Goal: Task Accomplishment & Management: Manage account settings

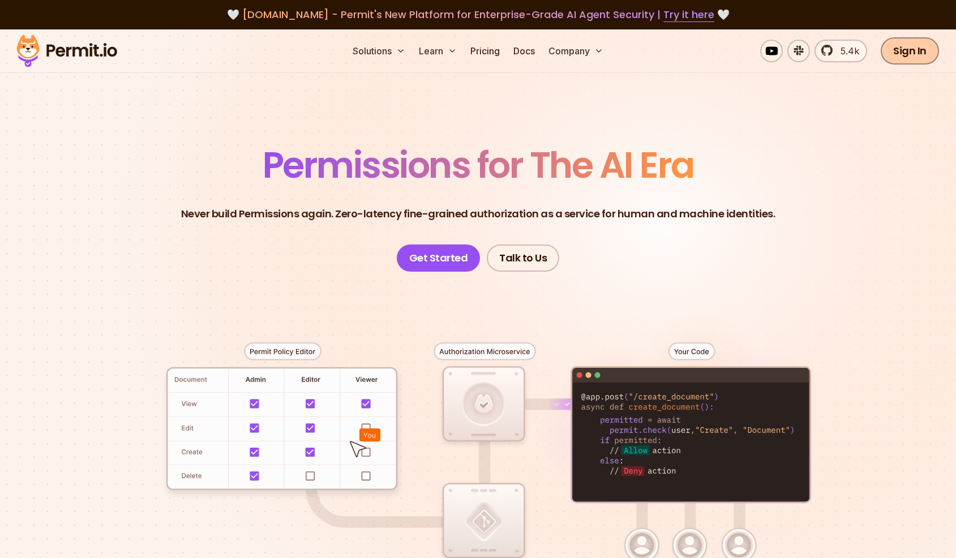
click at [908, 42] on link "Sign In" at bounding box center [909, 50] width 58 height 27
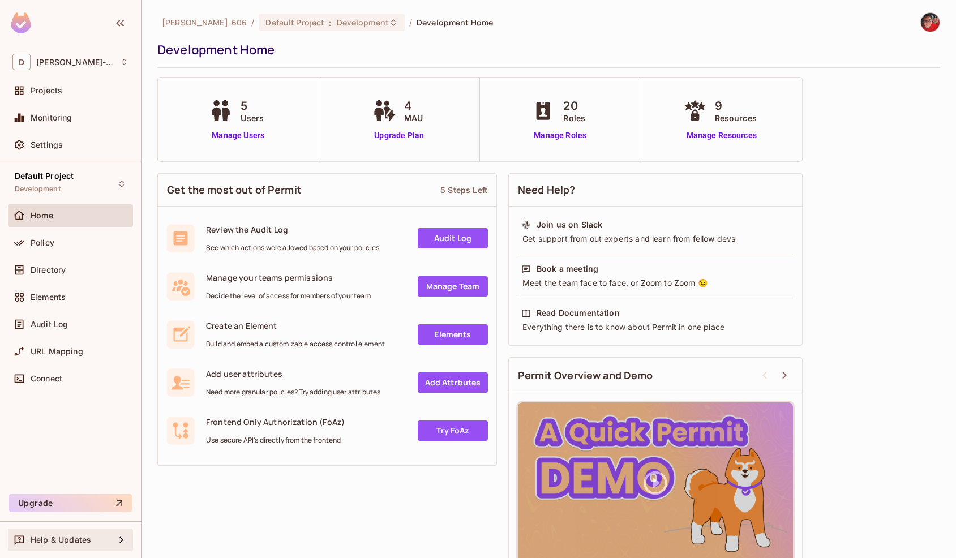
click at [75, 539] on span "Help & Updates" at bounding box center [61, 539] width 61 height 9
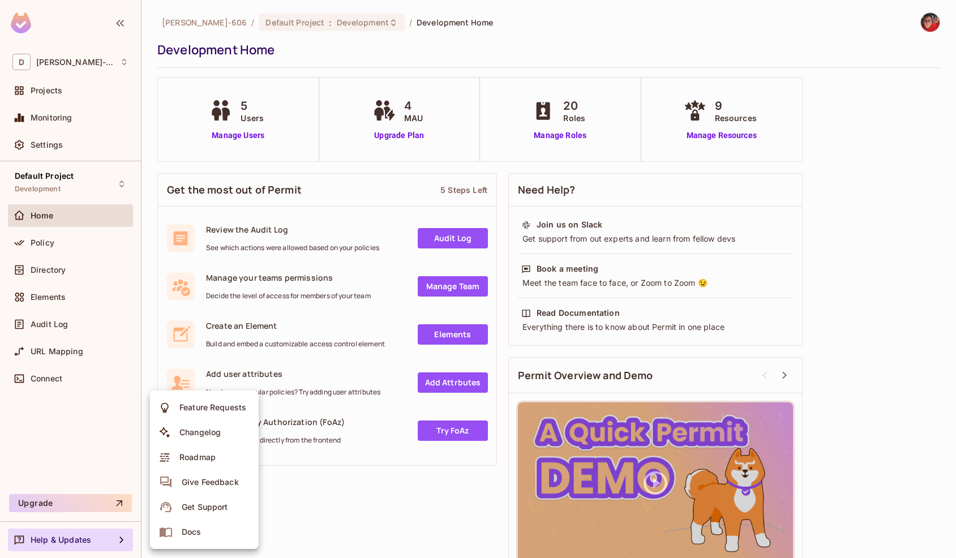
click at [61, 149] on div at bounding box center [478, 279] width 956 height 558
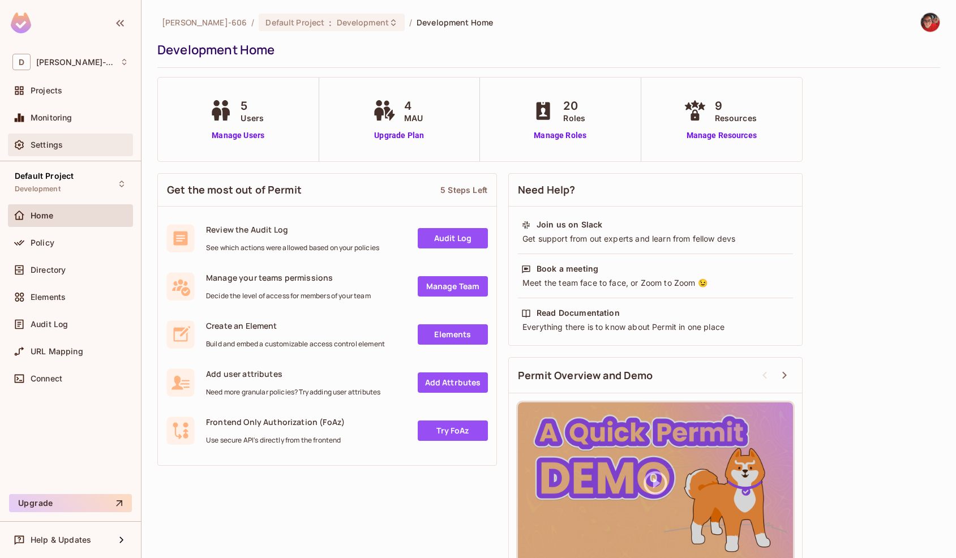
click at [58, 140] on span "Settings" at bounding box center [47, 144] width 32 height 9
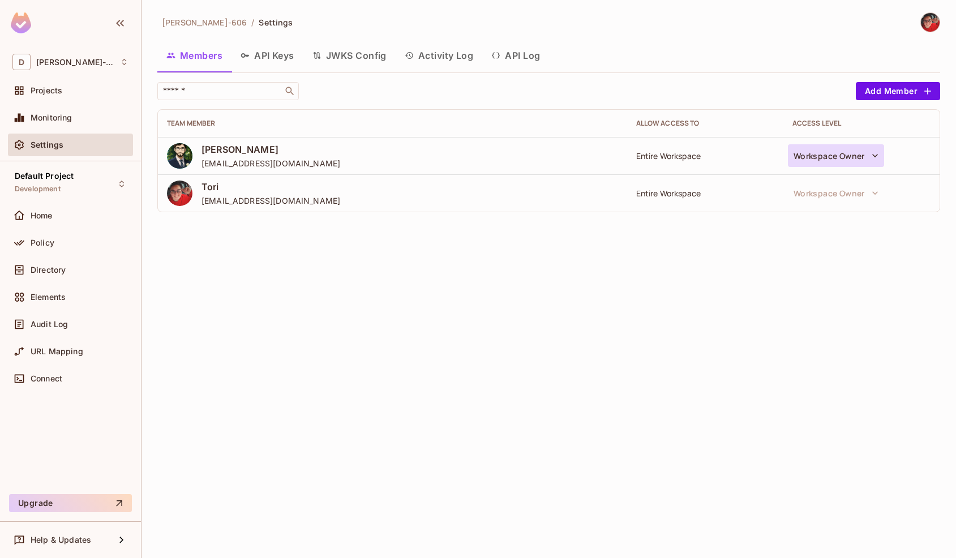
click at [826, 157] on button "Workspace Owner" at bounding box center [836, 155] width 96 height 23
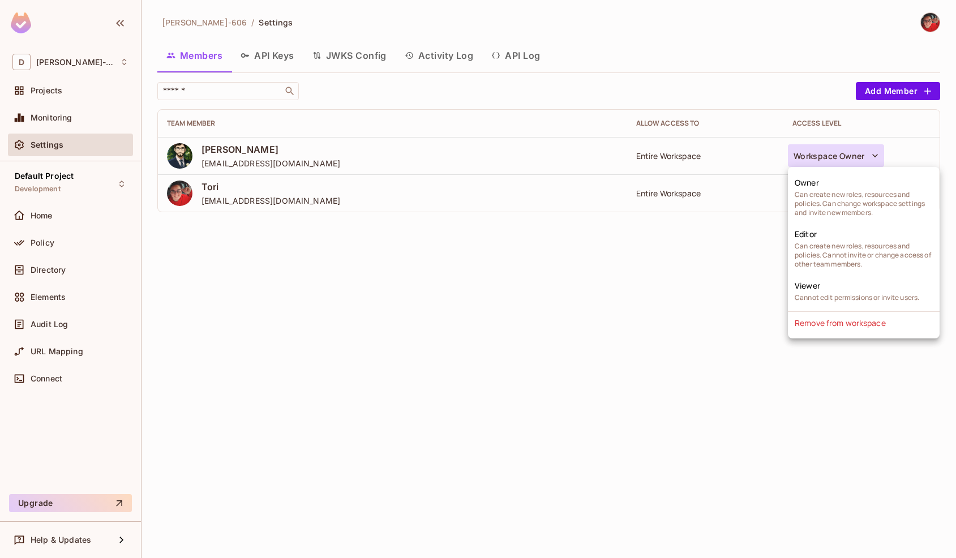
click at [667, 160] on div at bounding box center [478, 279] width 956 height 558
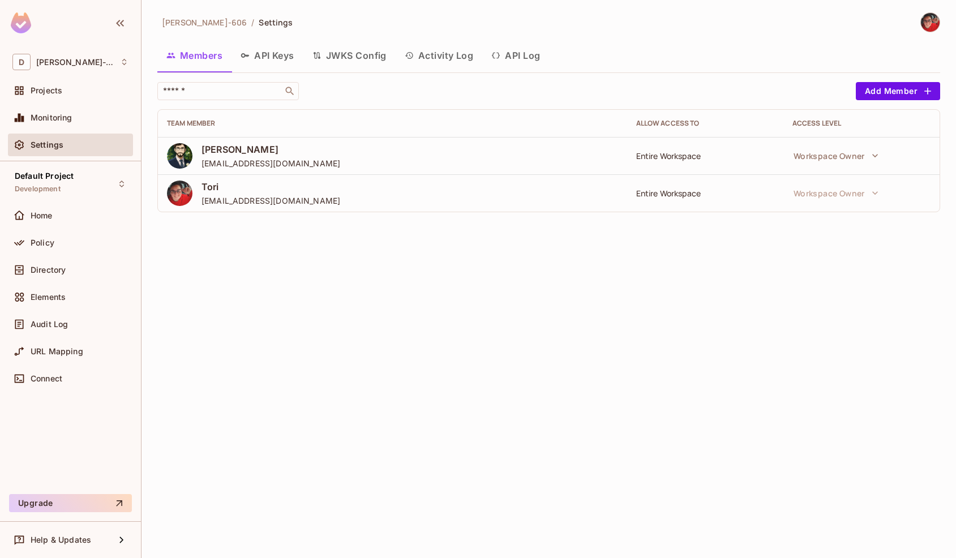
click at [179, 25] on span "[PERSON_NAME]-606" at bounding box center [204, 22] width 85 height 11
click at [246, 54] on icon "button" at bounding box center [244, 55] width 9 height 9
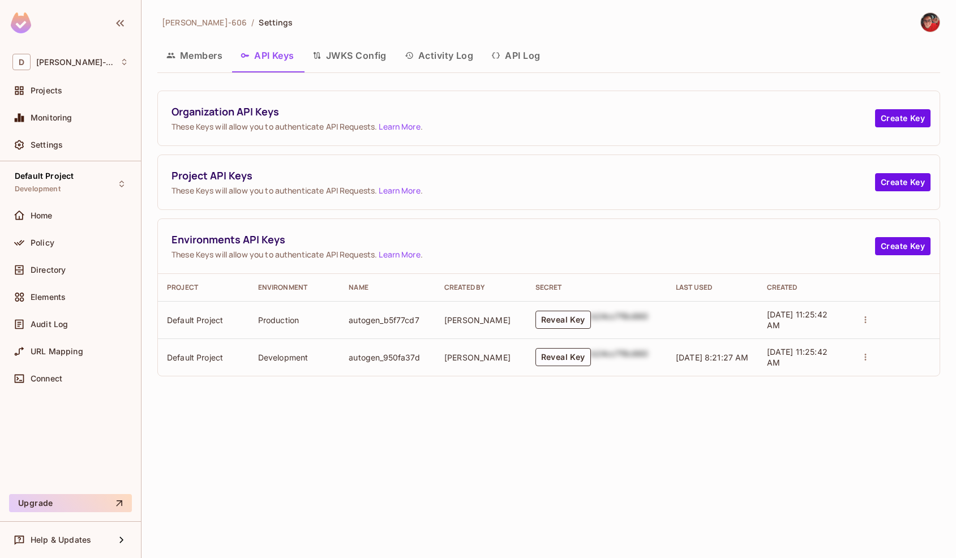
click at [331, 59] on button "JWKS Config" at bounding box center [349, 55] width 92 height 28
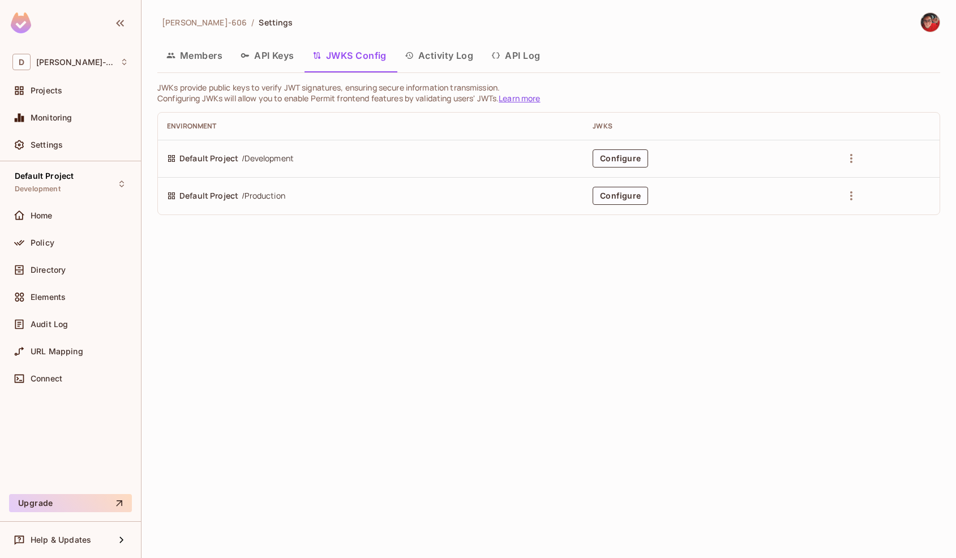
click at [429, 55] on button "Activity Log" at bounding box center [439, 55] width 87 height 28
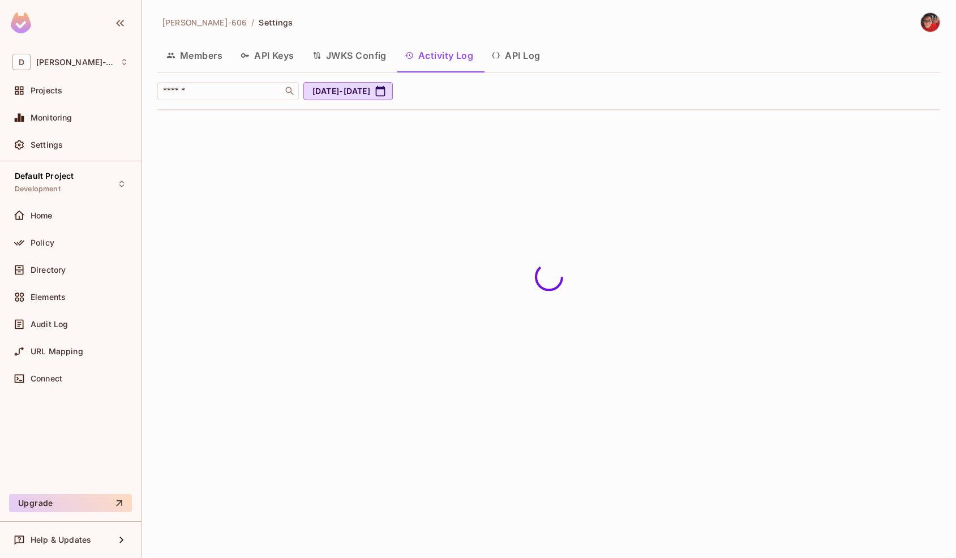
click at [508, 59] on button "API Log" at bounding box center [515, 55] width 67 height 28
click at [205, 57] on button "Members" at bounding box center [194, 55] width 74 height 28
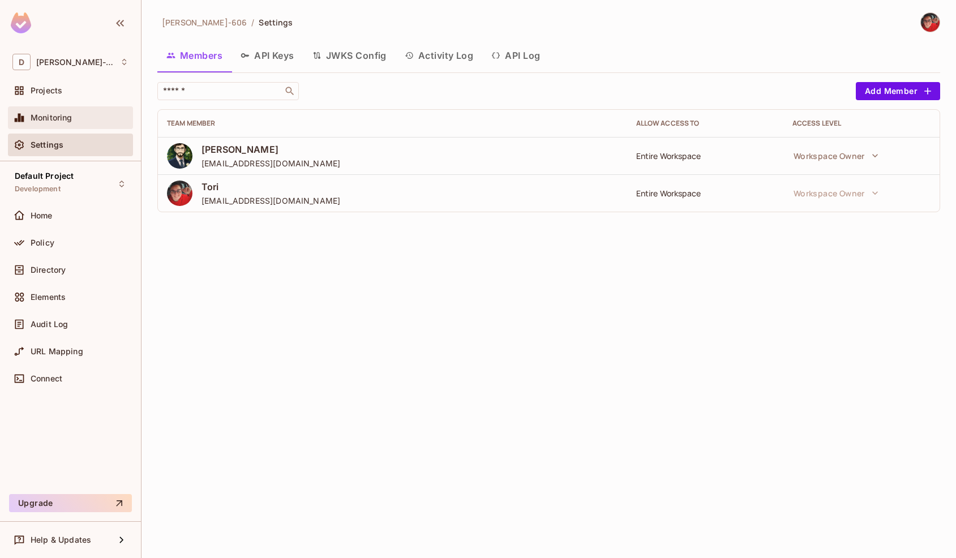
click at [66, 115] on span "Monitoring" at bounding box center [52, 117] width 42 height 9
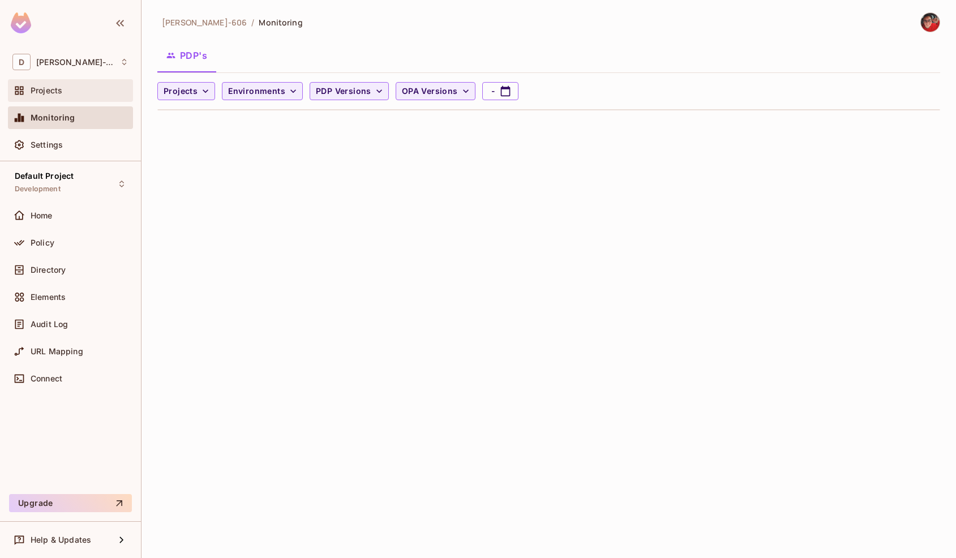
click at [62, 93] on span "Projects" at bounding box center [47, 90] width 32 height 9
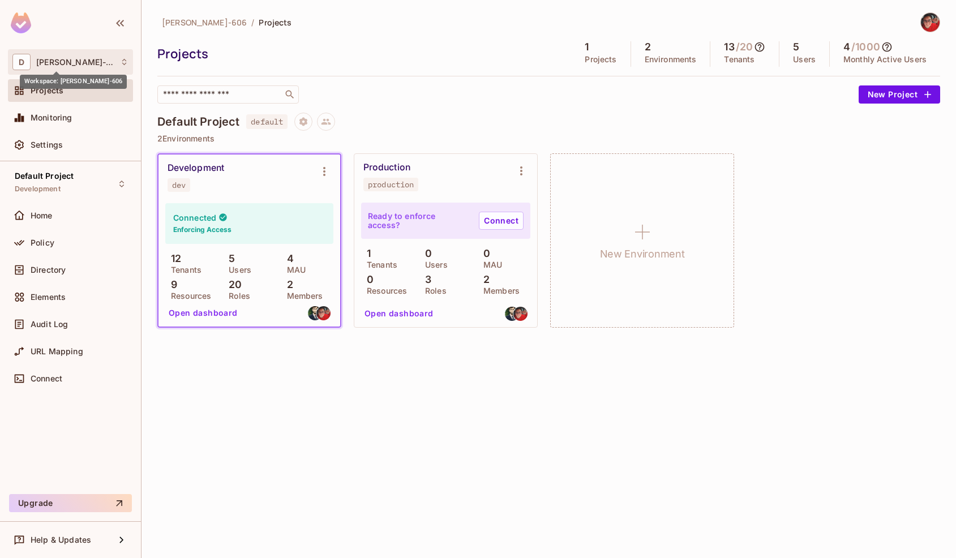
click at [73, 63] on span "[PERSON_NAME]-606" at bounding box center [75, 62] width 78 height 9
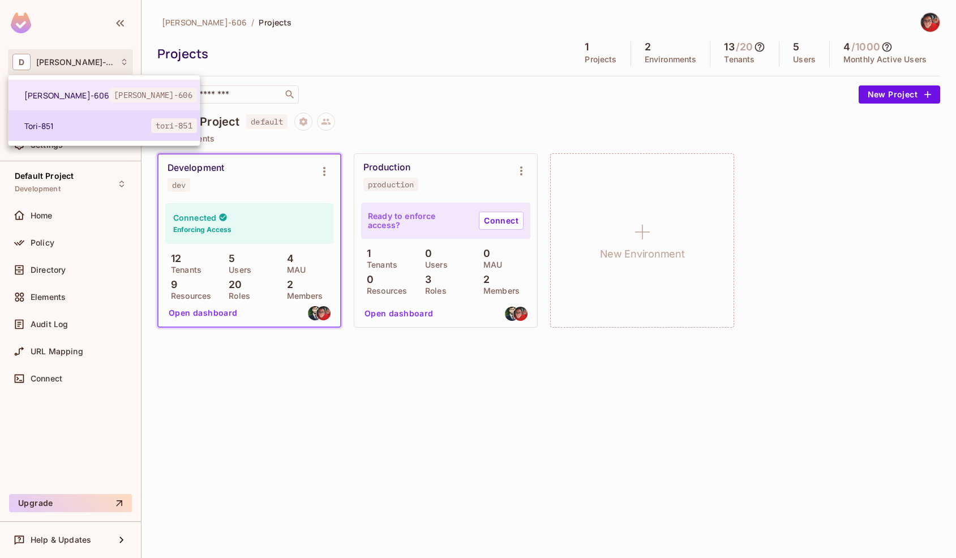
click at [68, 121] on span "Tori-851" at bounding box center [87, 126] width 127 height 11
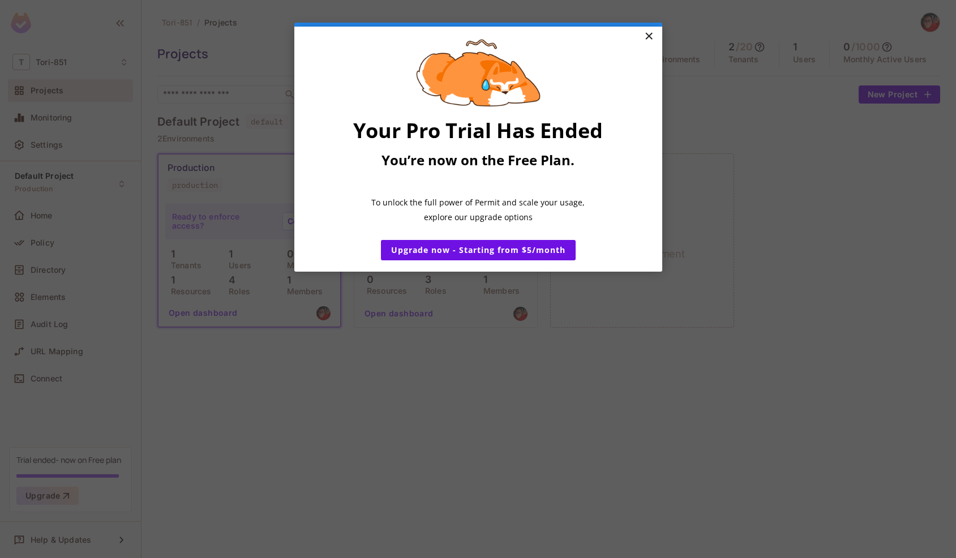
click at [646, 38] on link "×" at bounding box center [649, 37] width 20 height 20
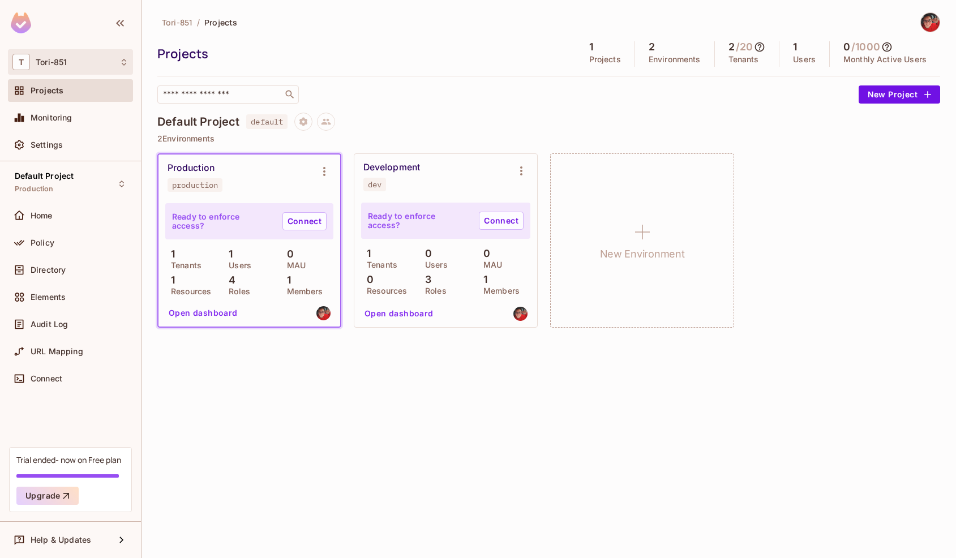
click at [69, 66] on div "T Tori-851" at bounding box center [70, 62] width 116 height 16
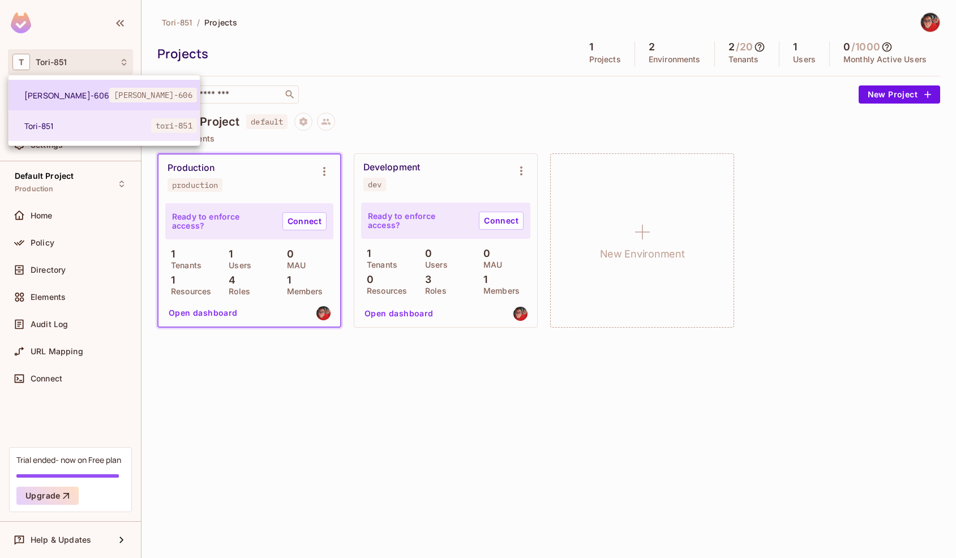
click at [75, 95] on span "[PERSON_NAME]-606" at bounding box center [66, 95] width 85 height 11
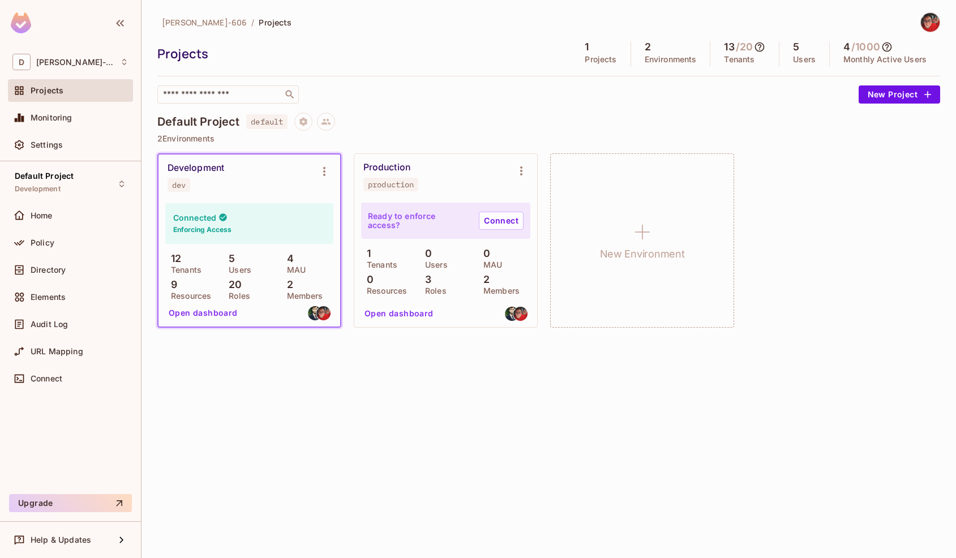
click at [172, 20] on span "[PERSON_NAME]-606" at bounding box center [204, 22] width 85 height 11
click at [930, 16] on img at bounding box center [930, 22] width 19 height 19
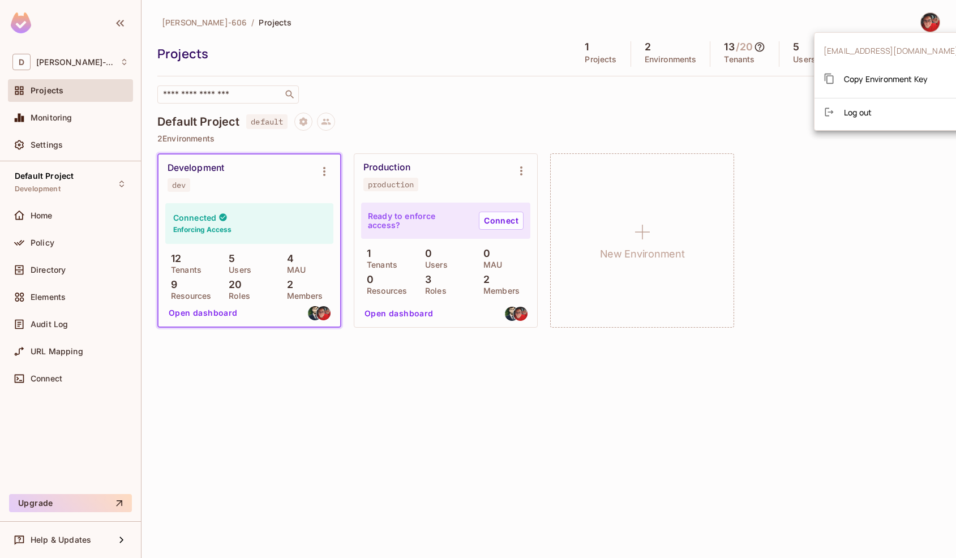
click at [930, 16] on div at bounding box center [478, 279] width 956 height 558
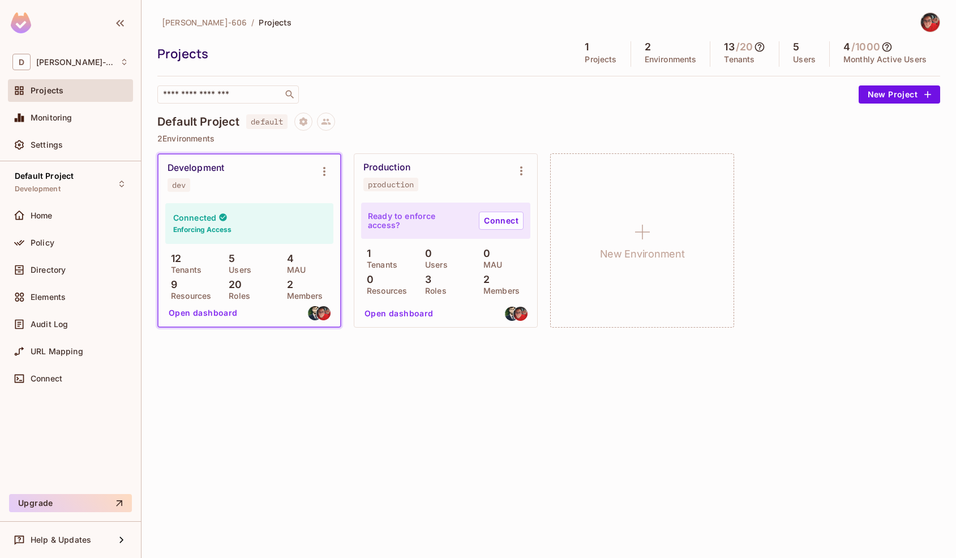
click at [887, 45] on icon at bounding box center [887, 47] width 10 height 10
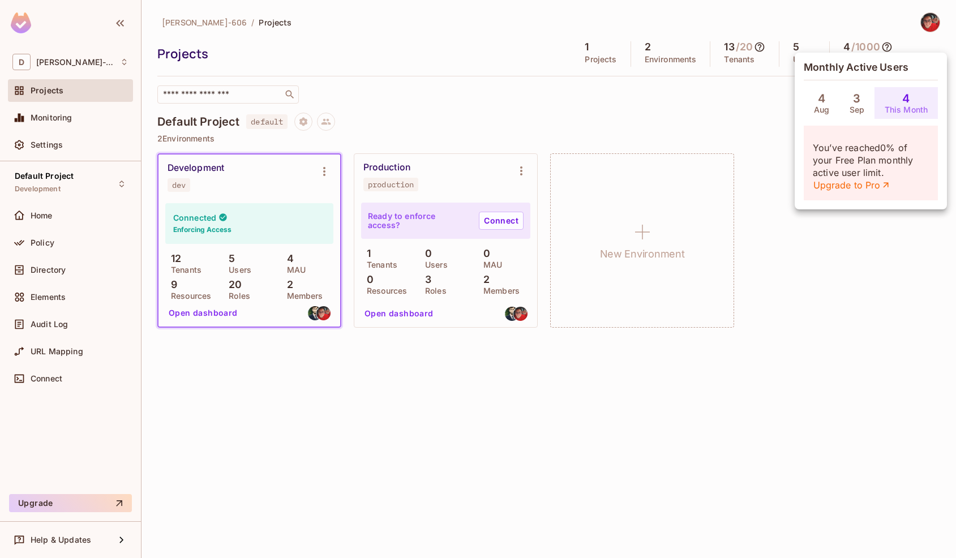
click at [873, 37] on div at bounding box center [478, 279] width 956 height 558
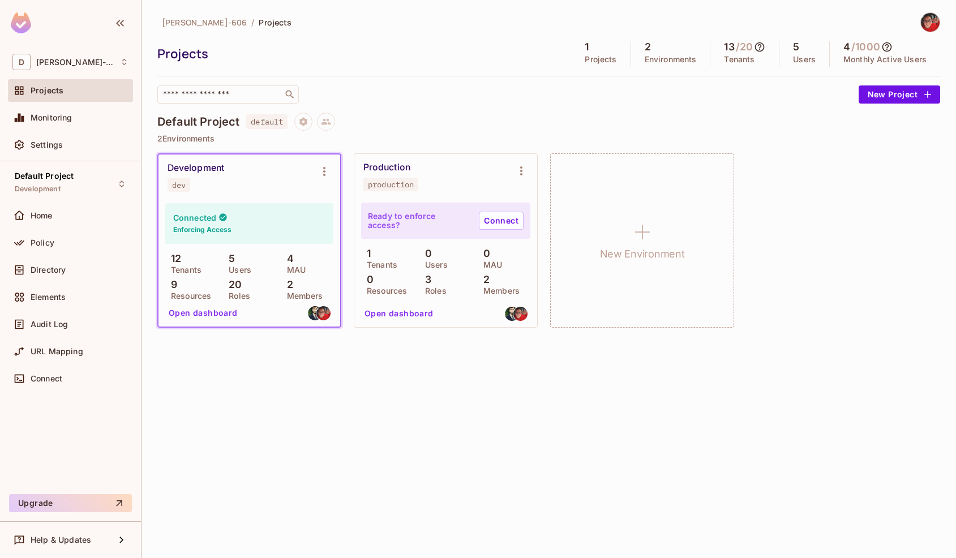
click at [805, 50] on div "5 Users" at bounding box center [804, 53] width 50 height 25
drag, startPoint x: 754, startPoint y: 65, endPoint x: 713, endPoint y: 50, distance: 43.3
click at [713, 50] on div "13 / 20 Tenants" at bounding box center [744, 53] width 69 height 25
click at [731, 48] on h5 "13" at bounding box center [729, 46] width 10 height 11
click at [762, 44] on icon at bounding box center [759, 46] width 11 height 11
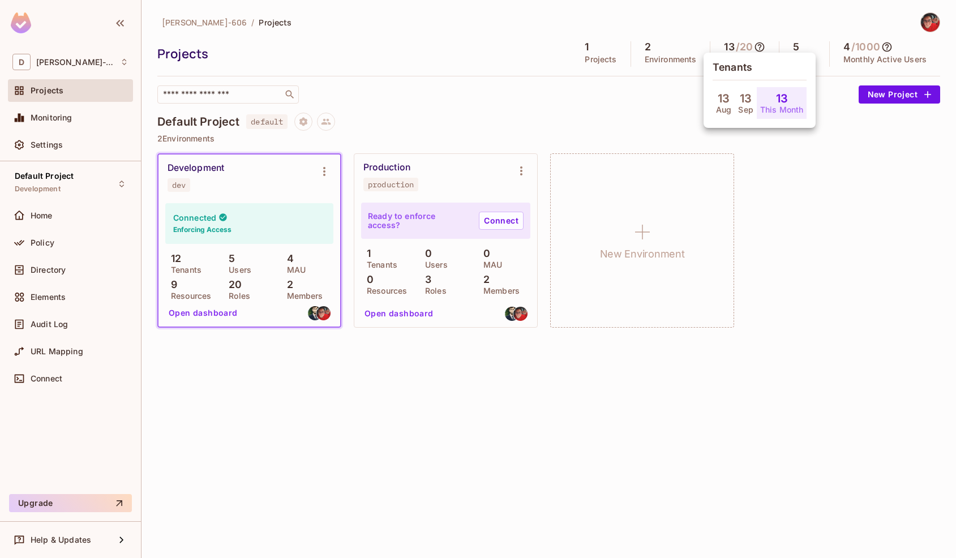
click at [764, 33] on div at bounding box center [478, 279] width 956 height 558
click at [886, 46] on icon at bounding box center [886, 46] width 11 height 11
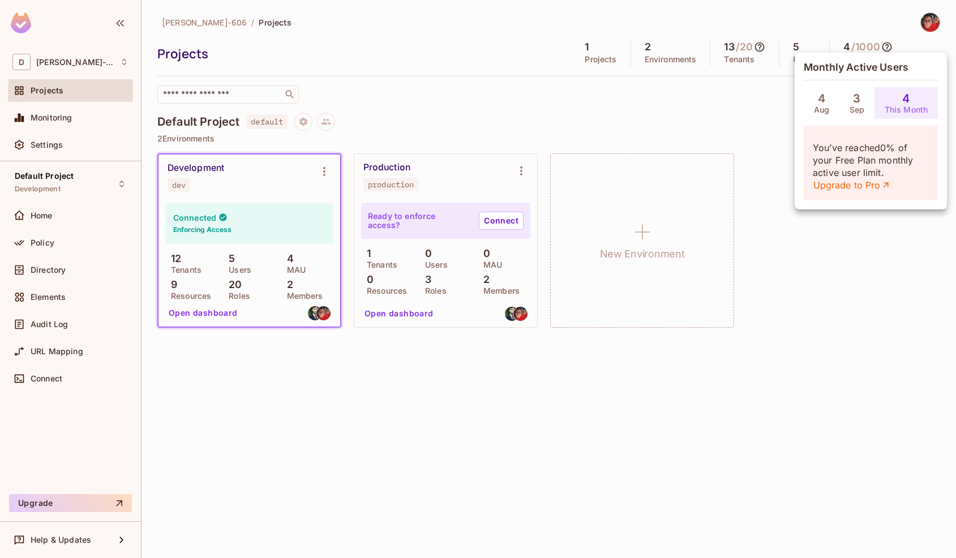
click at [768, 46] on div at bounding box center [478, 279] width 956 height 558
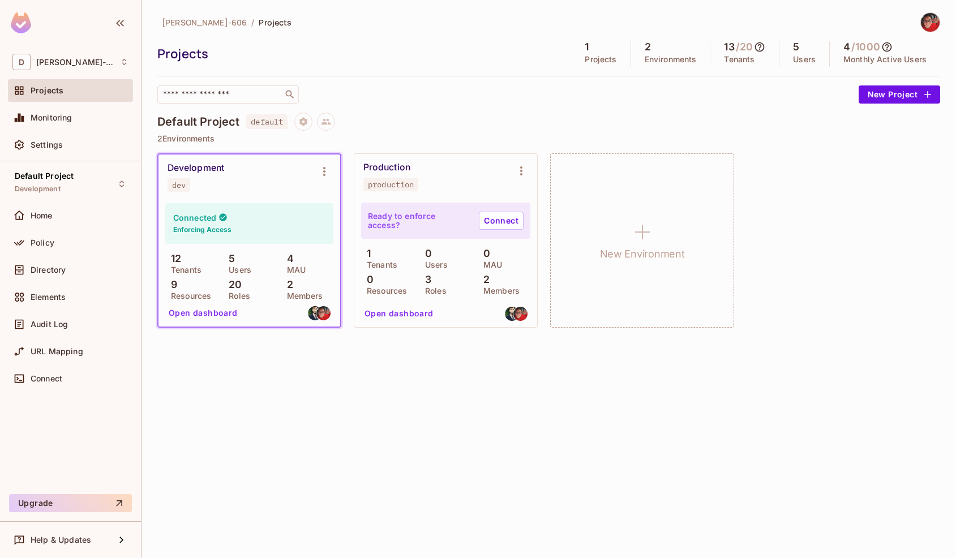
click at [755, 51] on icon at bounding box center [759, 46] width 11 height 11
click at [707, 45] on div at bounding box center [478, 279] width 956 height 558
click at [303, 121] on icon "Project settings" at bounding box center [303, 121] width 8 height 8
click at [338, 154] on li "Edit Project" at bounding box center [354, 164] width 98 height 25
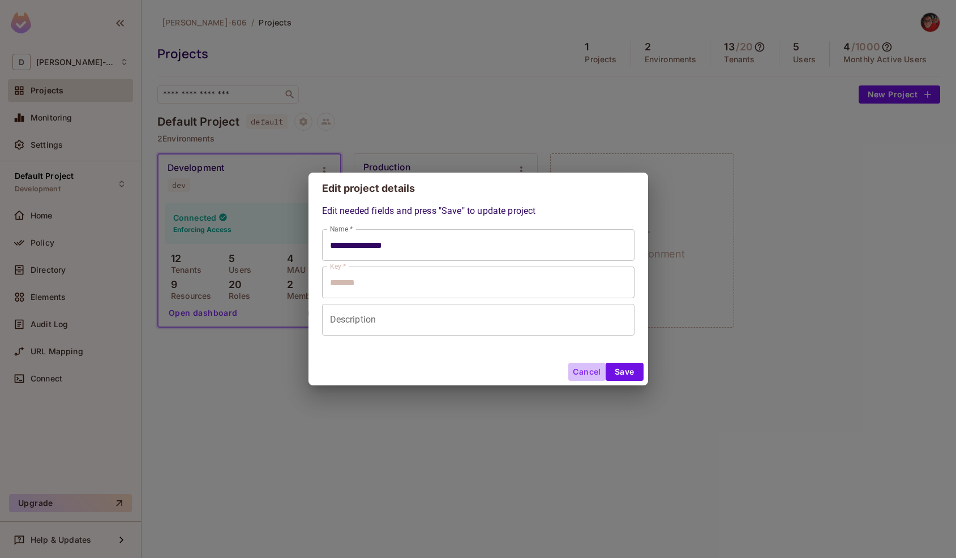
click at [583, 373] on button "Cancel" at bounding box center [586, 372] width 37 height 18
type input "**********"
type input "*******"
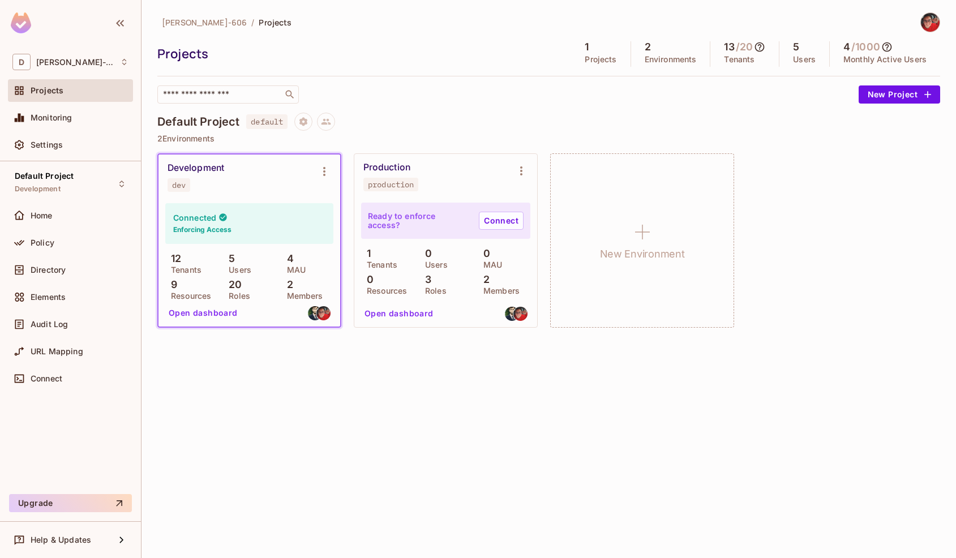
click at [179, 22] on span "[PERSON_NAME]-606" at bounding box center [204, 22] width 85 height 11
click at [94, 115] on div "Monitoring" at bounding box center [80, 117] width 98 height 9
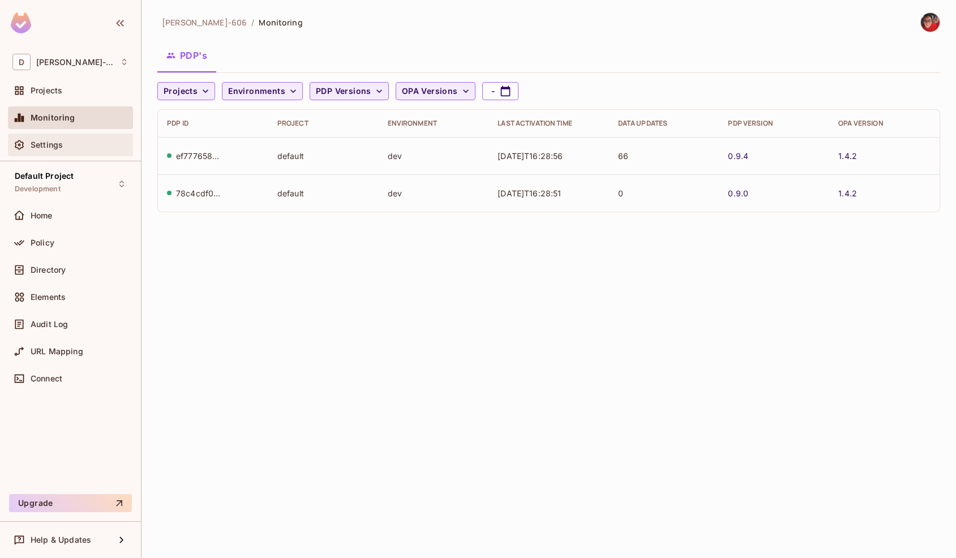
click at [101, 145] on div "Settings" at bounding box center [80, 144] width 98 height 9
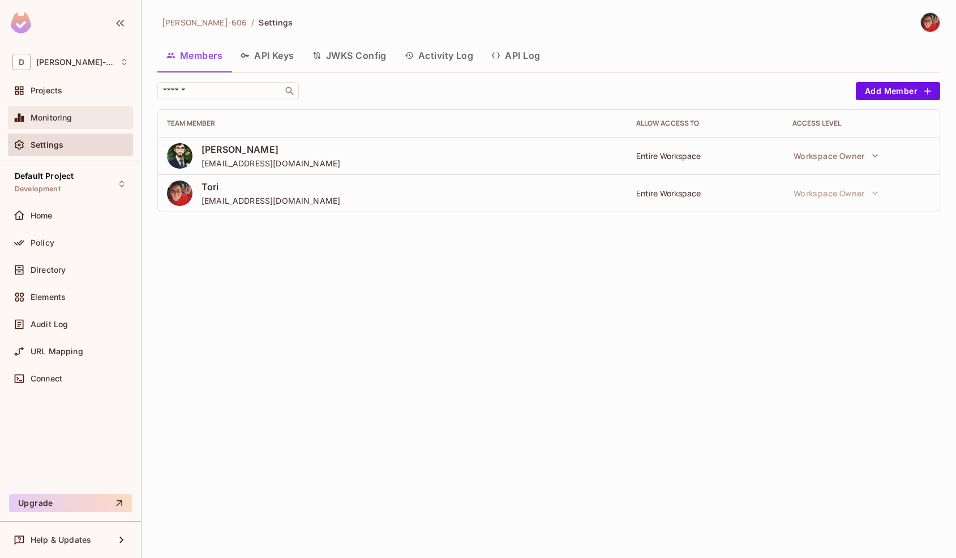
click at [101, 121] on div "Monitoring" at bounding box center [80, 117] width 98 height 9
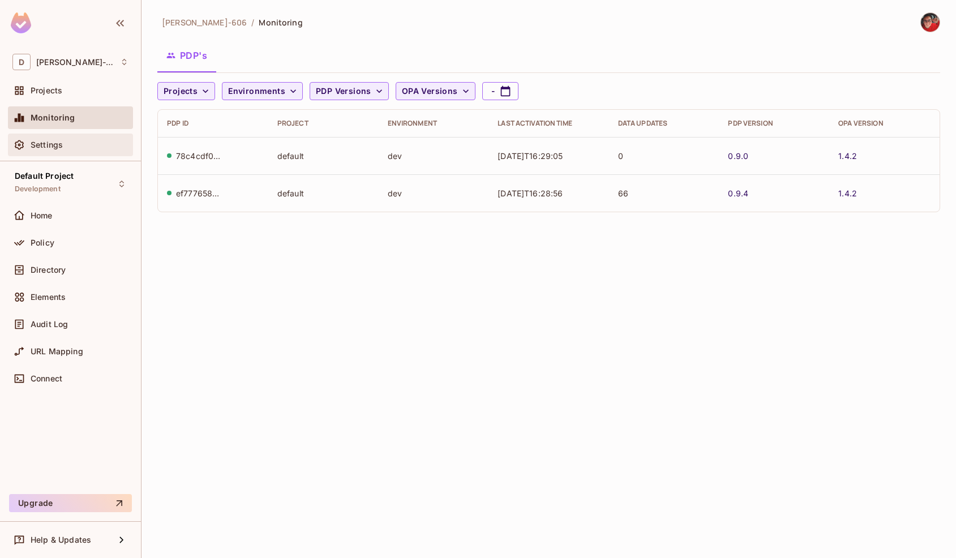
click at [98, 154] on div "Settings" at bounding box center [70, 145] width 125 height 23
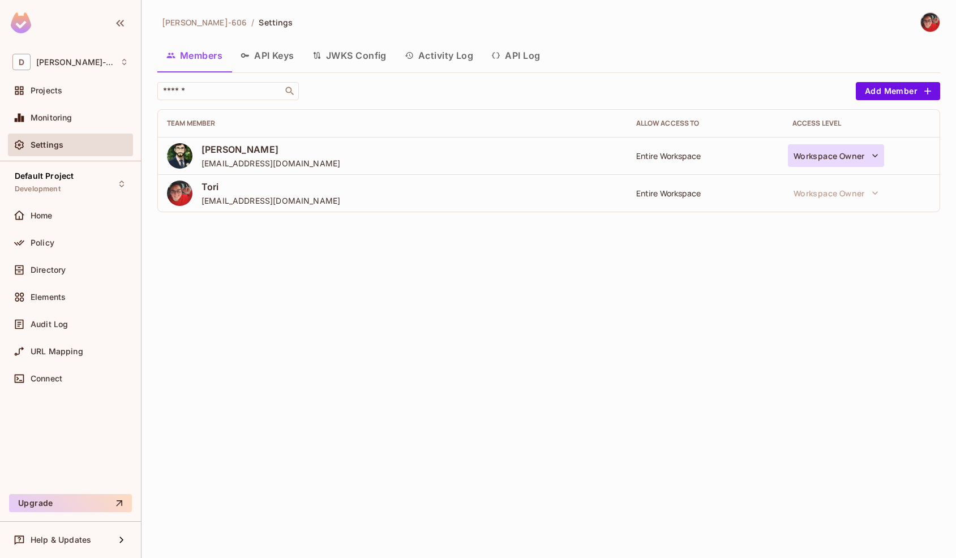
click at [870, 157] on icon "button" at bounding box center [874, 155] width 11 height 11
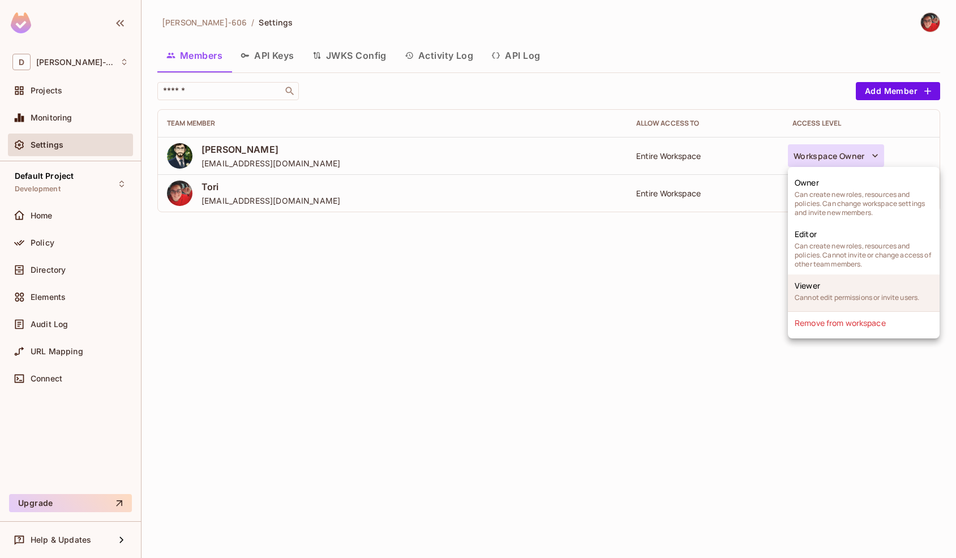
click at [847, 298] on span "Cannot edit permissions or invite users." at bounding box center [856, 297] width 124 height 9
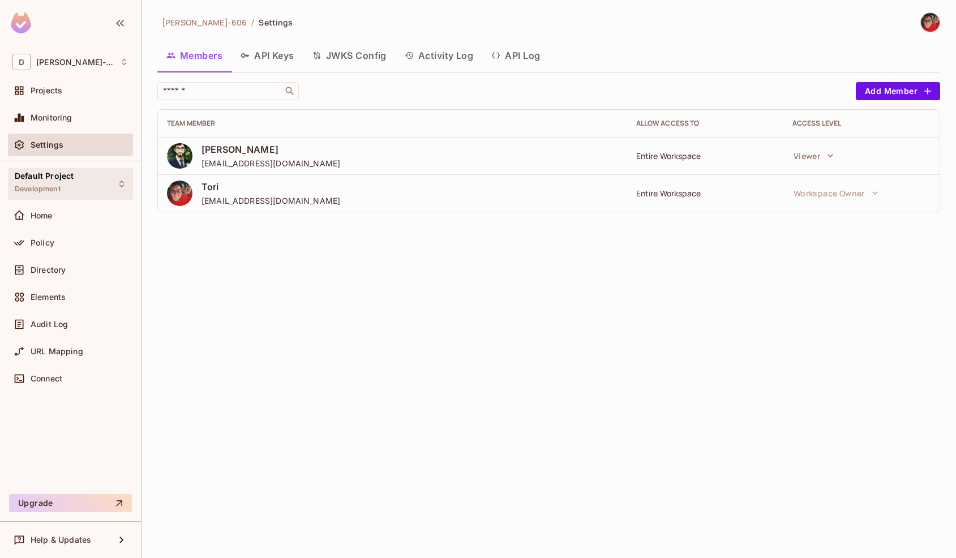
click at [50, 187] on span "Development" at bounding box center [38, 188] width 46 height 9
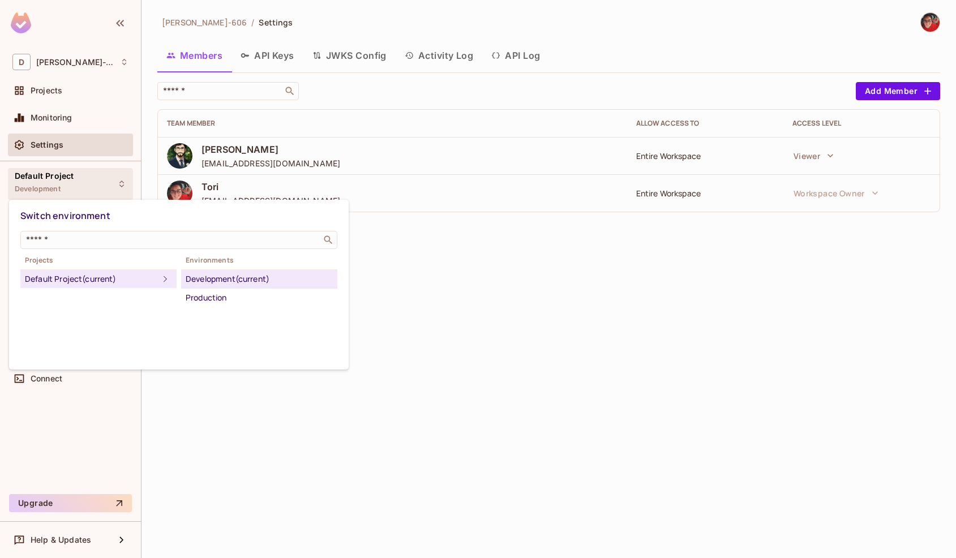
click at [50, 187] on div at bounding box center [478, 279] width 956 height 558
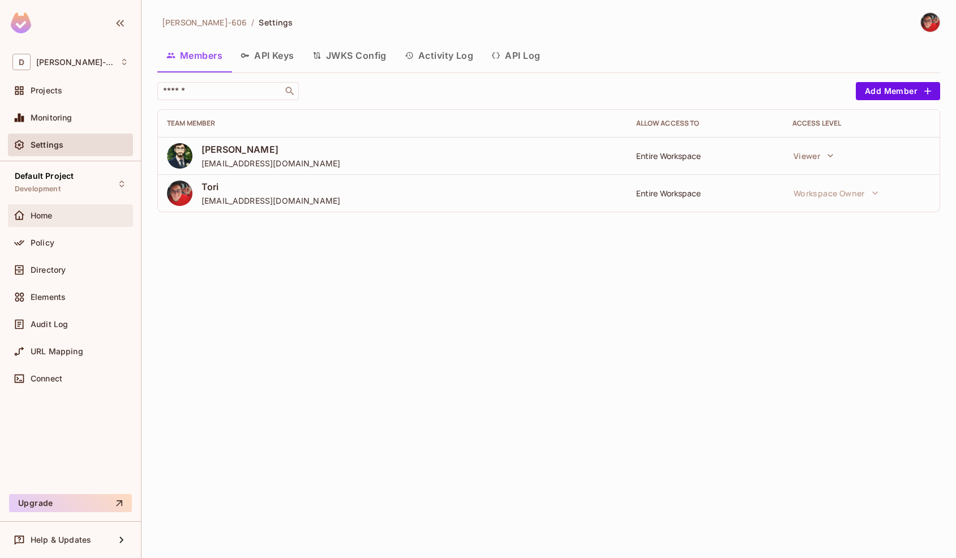
click at [61, 219] on div "Home" at bounding box center [80, 215] width 98 height 9
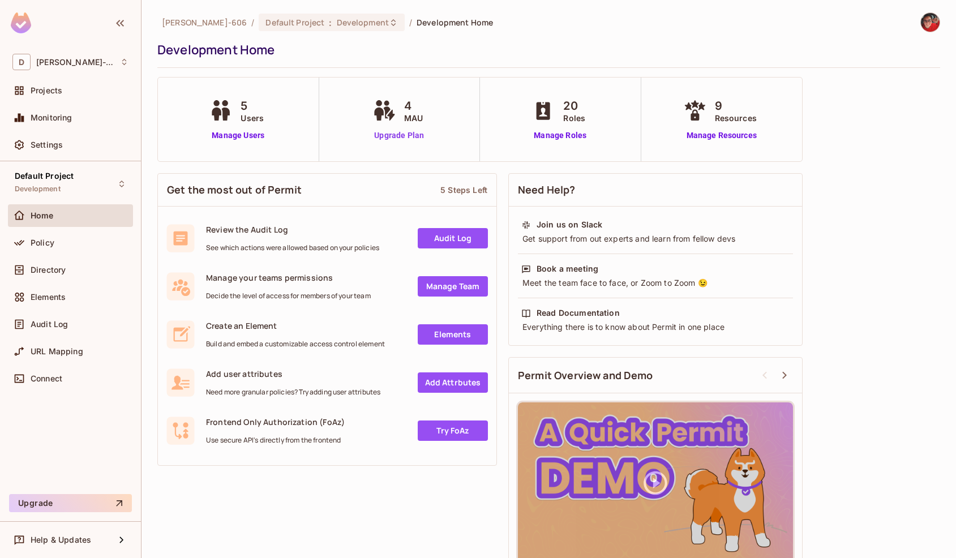
click at [423, 133] on link "Upgrade Plan" at bounding box center [399, 136] width 58 height 12
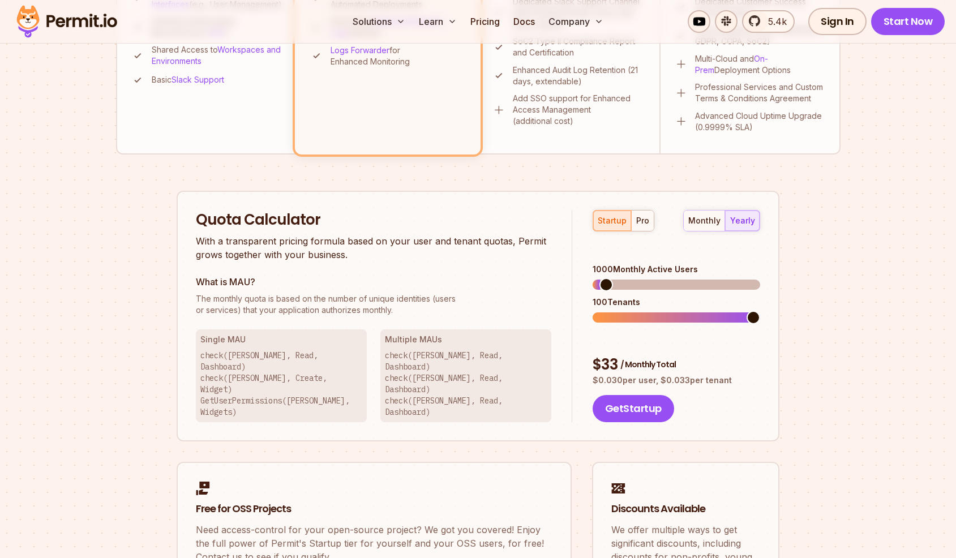
scroll to position [577, 0]
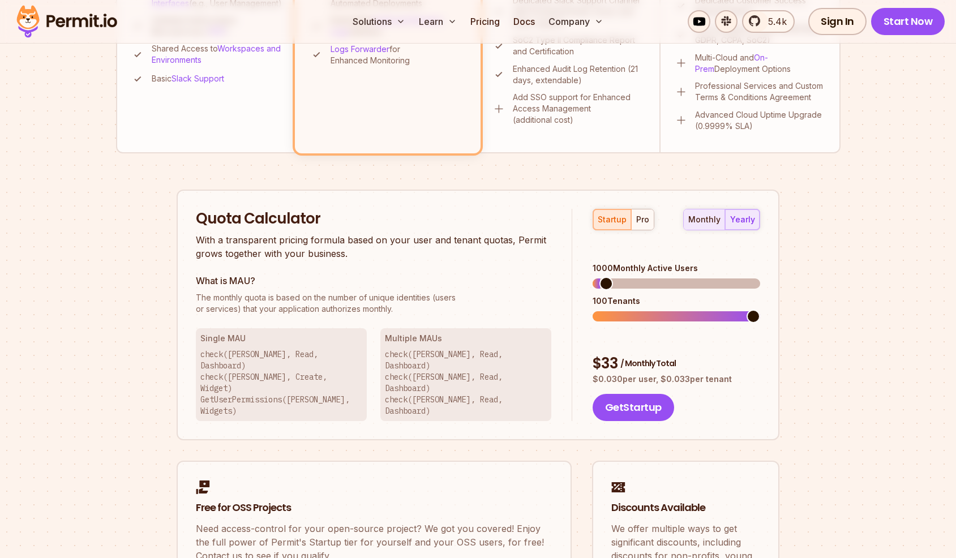
click at [708, 225] on button "monthly" at bounding box center [704, 219] width 41 height 20
click at [734, 225] on div "yearly" at bounding box center [742, 219] width 25 height 11
click at [691, 222] on div "monthly" at bounding box center [704, 219] width 32 height 11
click at [760, 277] on span at bounding box center [753, 284] width 14 height 14
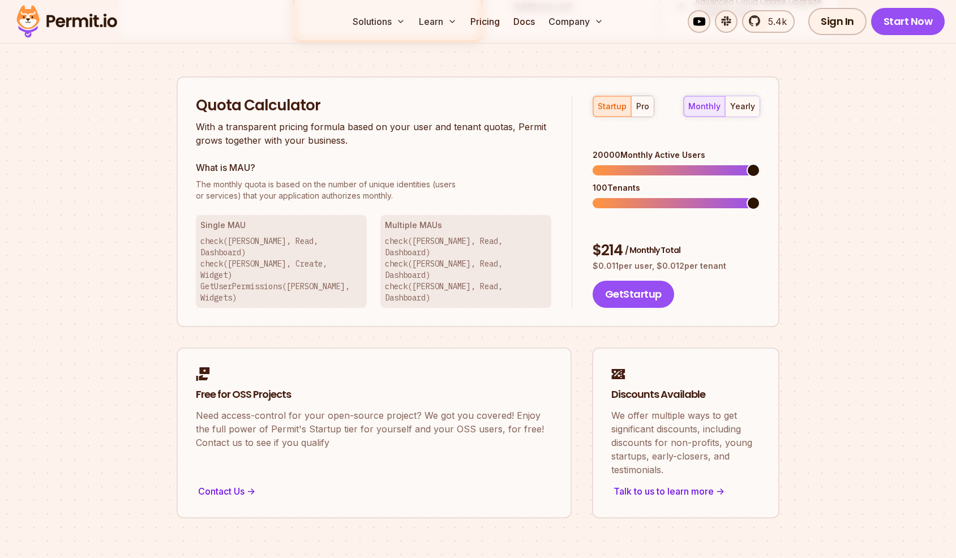
scroll to position [693, 0]
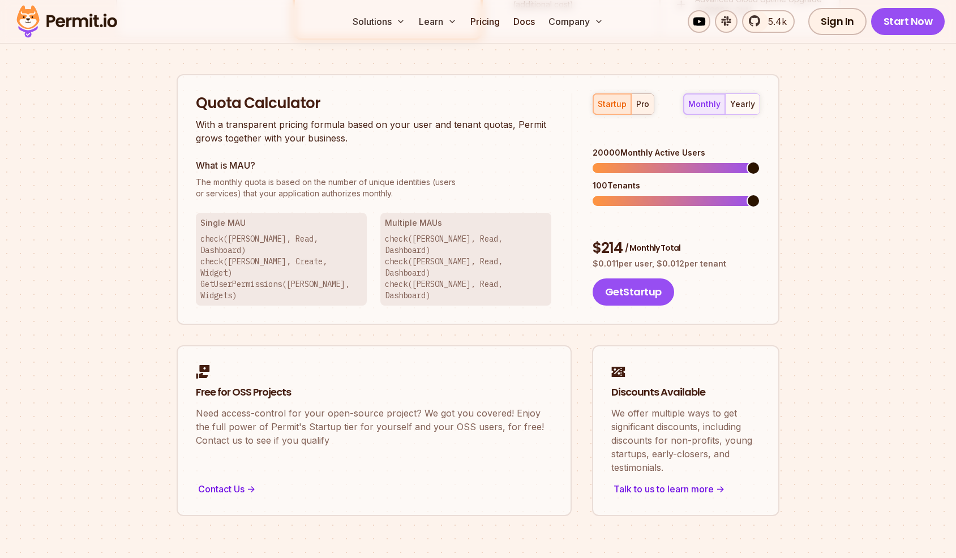
click at [634, 108] on button "pro" at bounding box center [642, 104] width 23 height 20
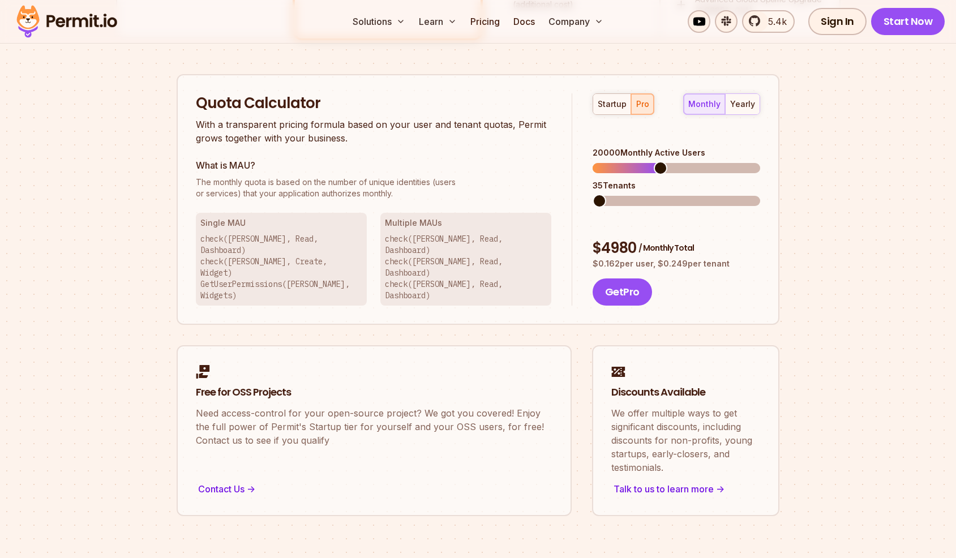
click at [592, 199] on span at bounding box center [599, 201] width 14 height 14
click at [600, 194] on span at bounding box center [606, 201] width 14 height 14
click at [608, 161] on span at bounding box center [614, 168] width 14 height 14
click at [598, 194] on span at bounding box center [605, 201] width 14 height 14
click at [660, 161] on span at bounding box center [661, 168] width 14 height 14
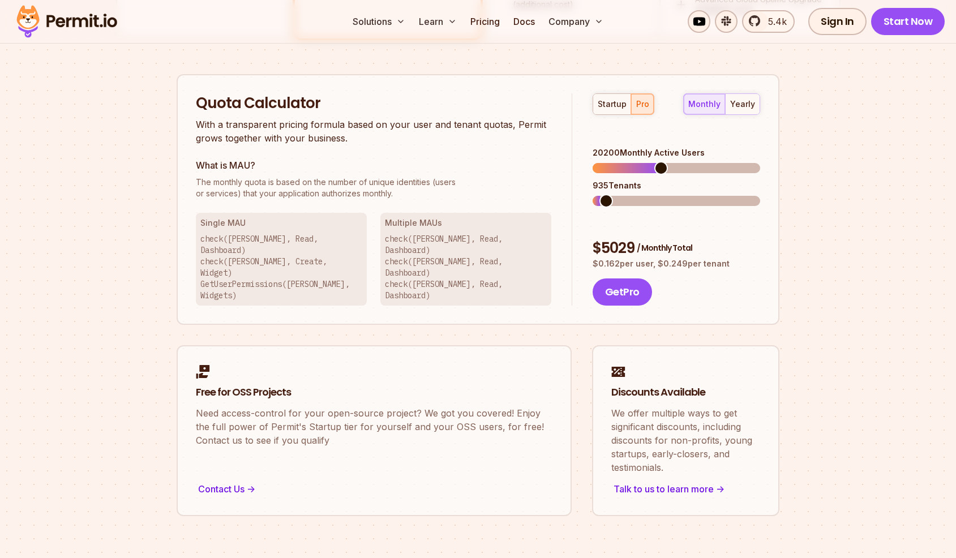
click at [600, 194] on span at bounding box center [606, 201] width 14 height 14
click at [582, 197] on div "startup pro monthly yearly 20200 Monthly Active Users 935 Tenants $ 5029 / Mont…" at bounding box center [666, 199] width 188 height 213
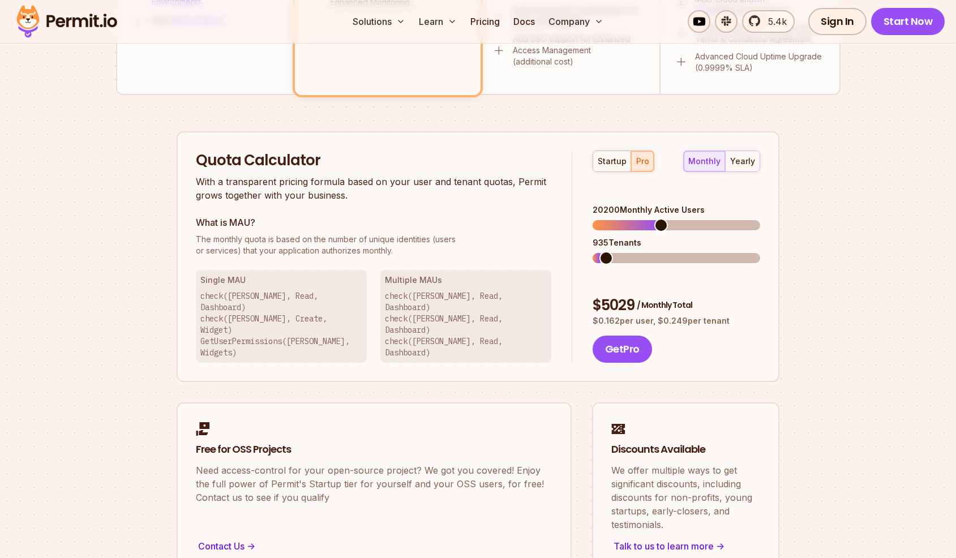
scroll to position [635, 0]
click at [608, 165] on div "startup" at bounding box center [612, 161] width 29 height 11
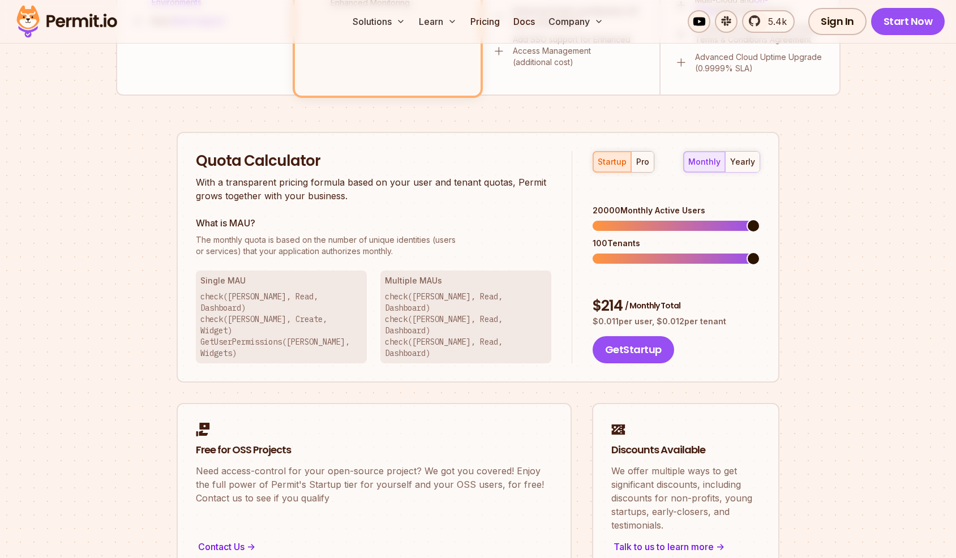
click at [760, 219] on span at bounding box center [753, 226] width 14 height 14
click at [760, 252] on span at bounding box center [753, 259] width 14 height 14
click at [793, 234] on div "Permit Pricing From Free to Predictable Scaling From a startup with 100 users t…" at bounding box center [478, 38] width 724 height 1071
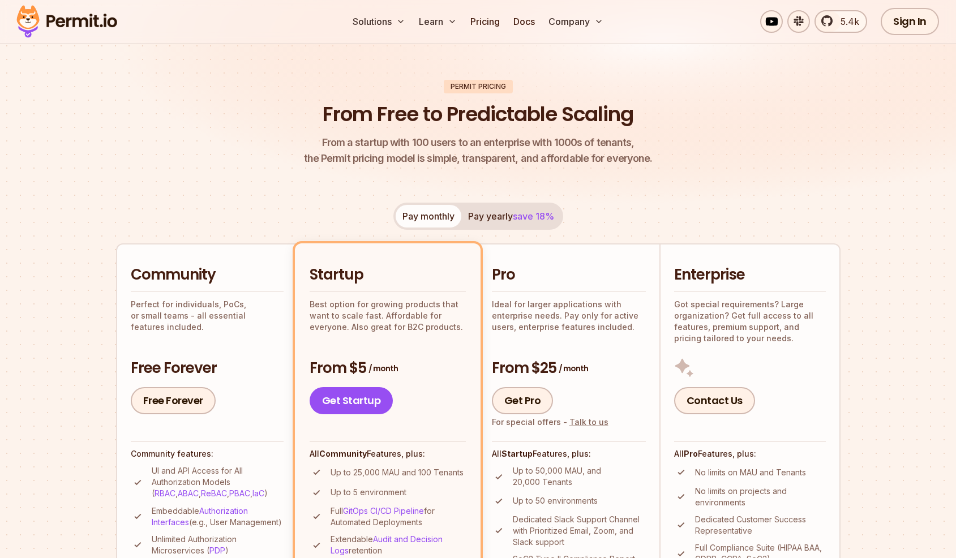
scroll to position [58, 0]
click at [529, 227] on button "Pay yearly save 18%" at bounding box center [511, 216] width 100 height 23
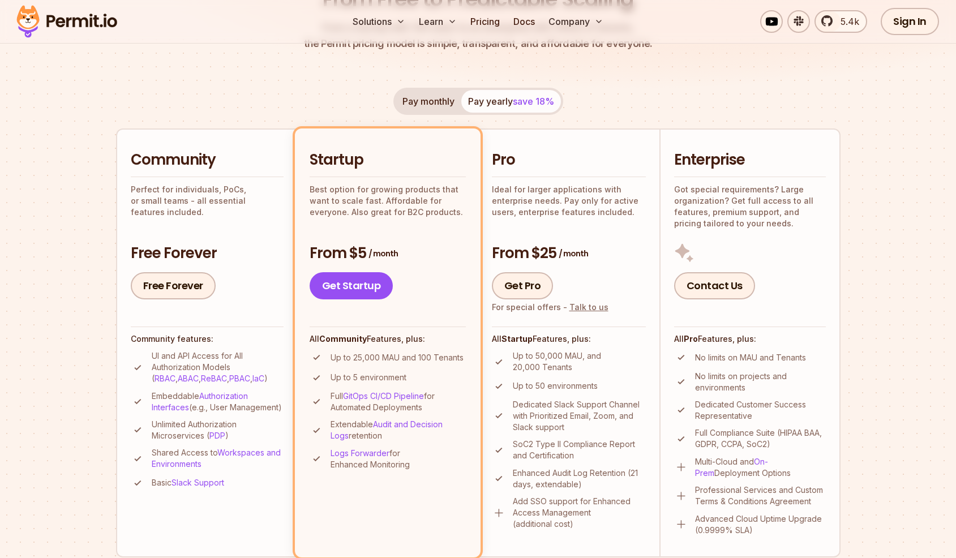
click at [439, 247] on h3 "From $5 / month" at bounding box center [388, 253] width 156 height 20
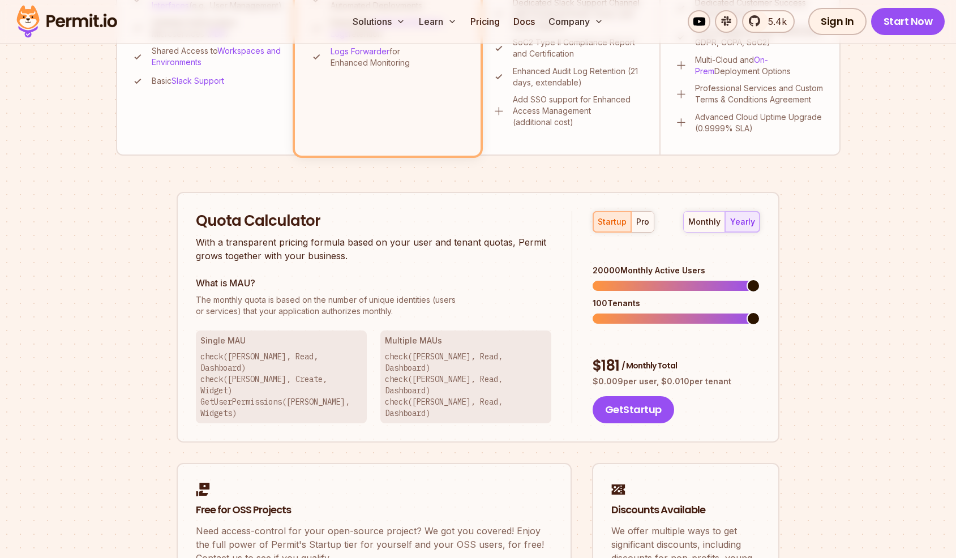
scroll to position [577, 0]
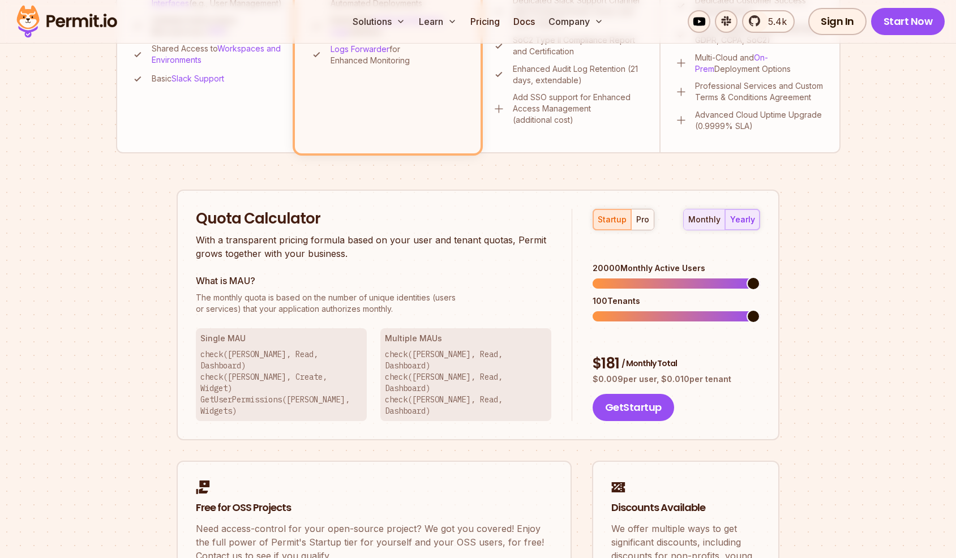
click at [715, 218] on div "monthly" at bounding box center [704, 219] width 32 height 11
click at [758, 221] on button "yearly" at bounding box center [742, 219] width 35 height 20
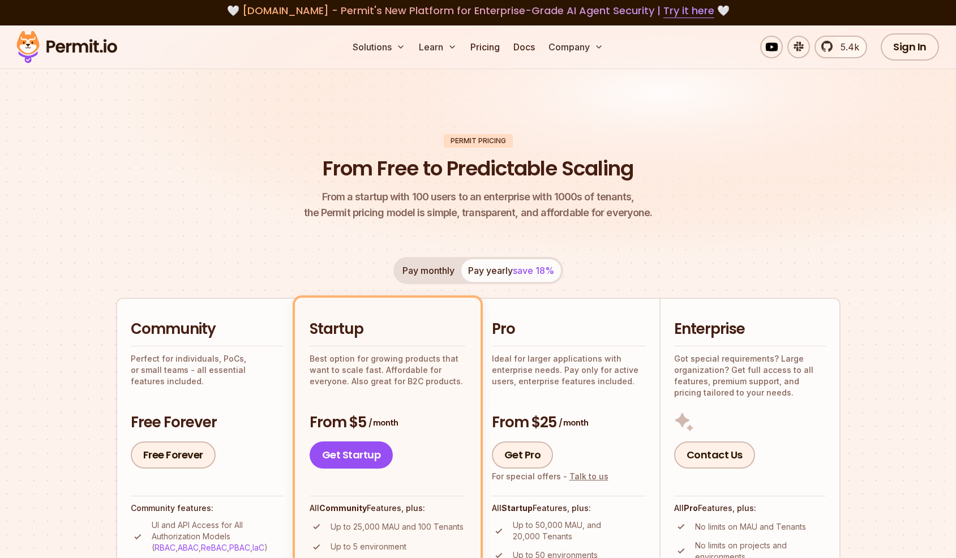
scroll to position [0, 0]
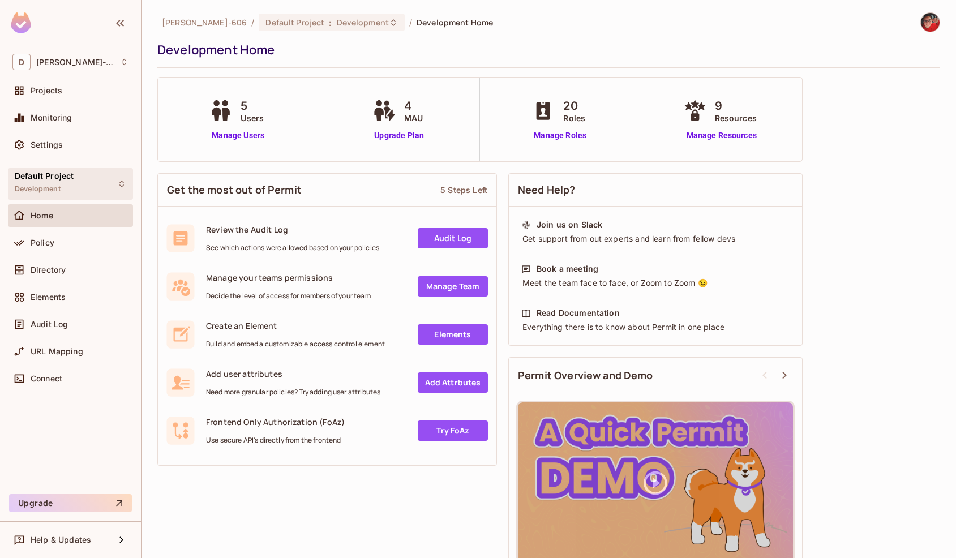
click at [84, 199] on div "Default Project Development" at bounding box center [70, 183] width 125 height 31
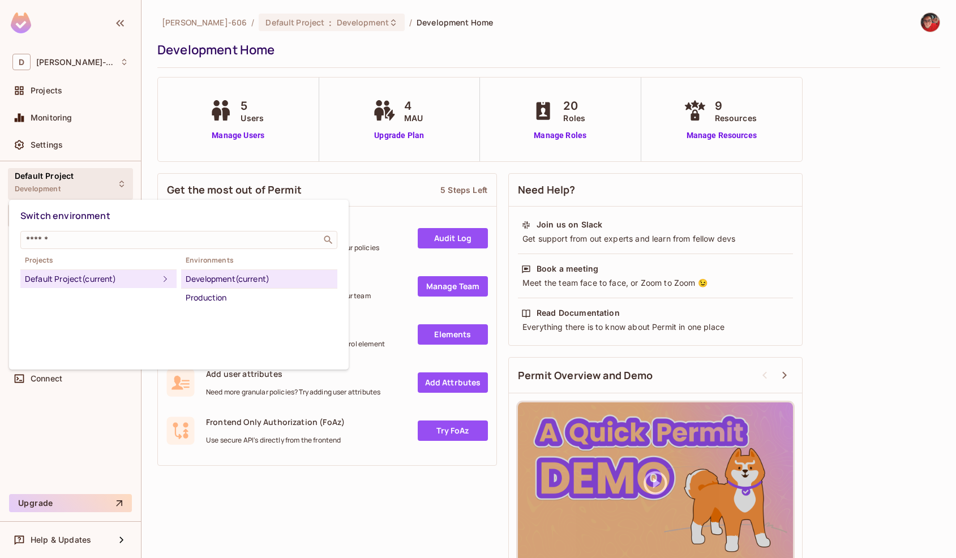
click at [85, 187] on div at bounding box center [478, 279] width 956 height 558
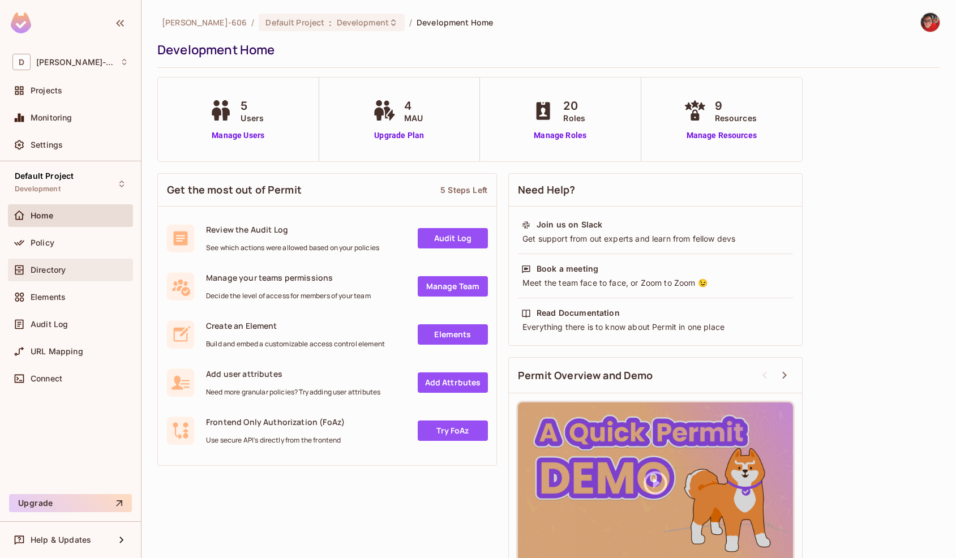
click at [51, 277] on div "Directory" at bounding box center [70, 270] width 125 height 23
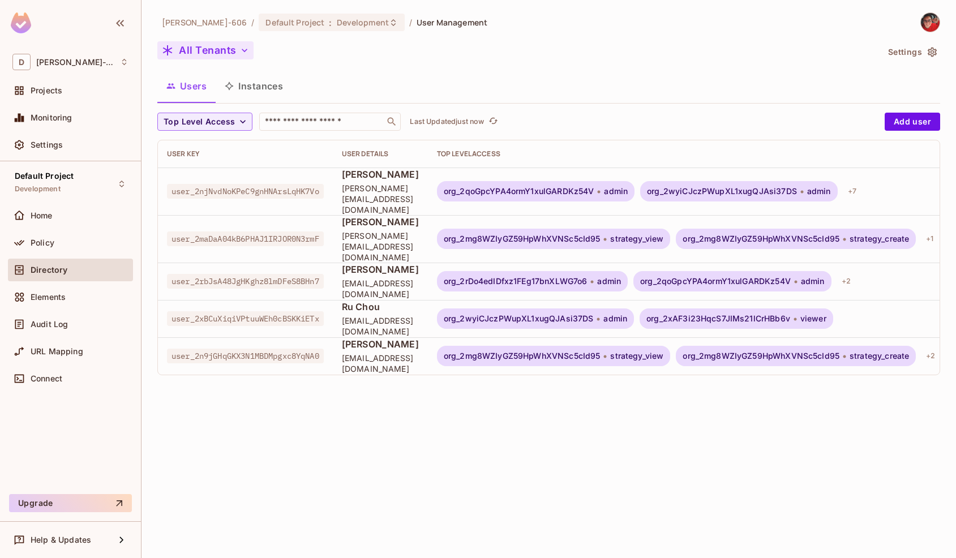
click at [244, 46] on icon "button" at bounding box center [244, 50] width 11 height 11
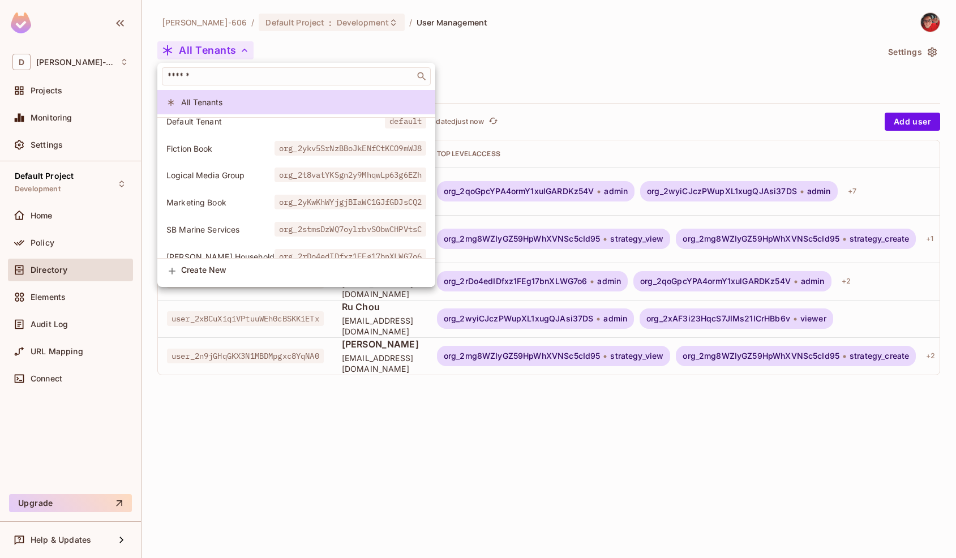
scroll to position [65, 0]
click at [222, 200] on span "Marketing Book" at bounding box center [220, 200] width 108 height 11
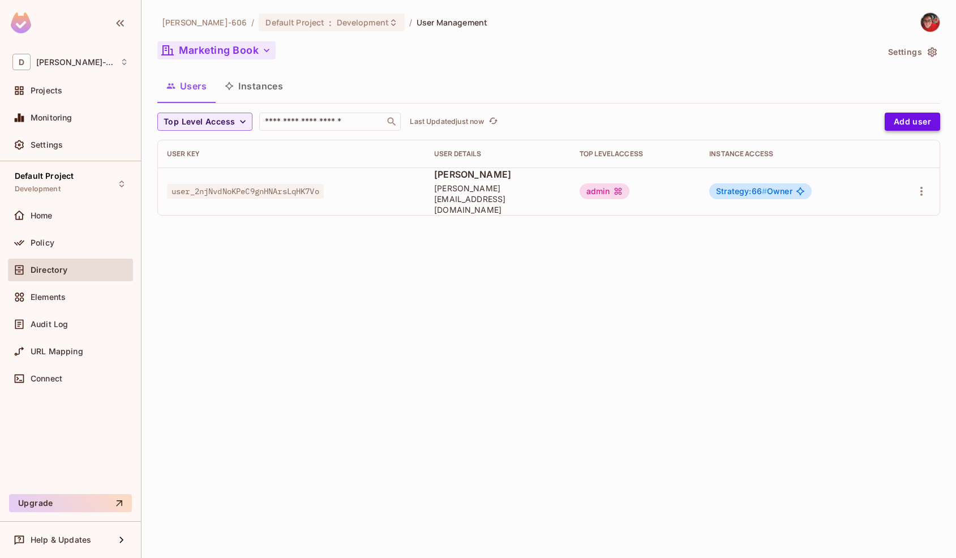
click at [900, 122] on button "Add user" at bounding box center [911, 122] width 55 height 18
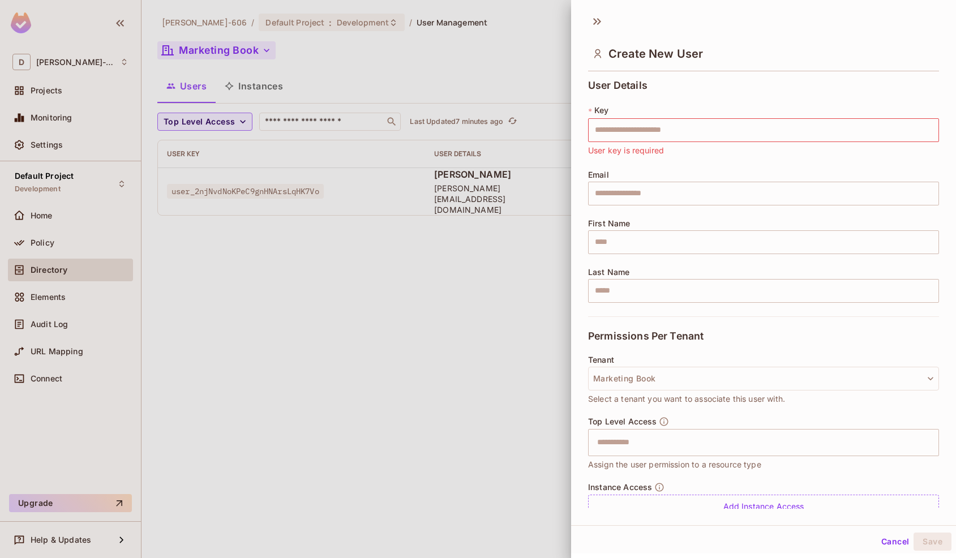
click at [418, 254] on div at bounding box center [478, 279] width 956 height 558
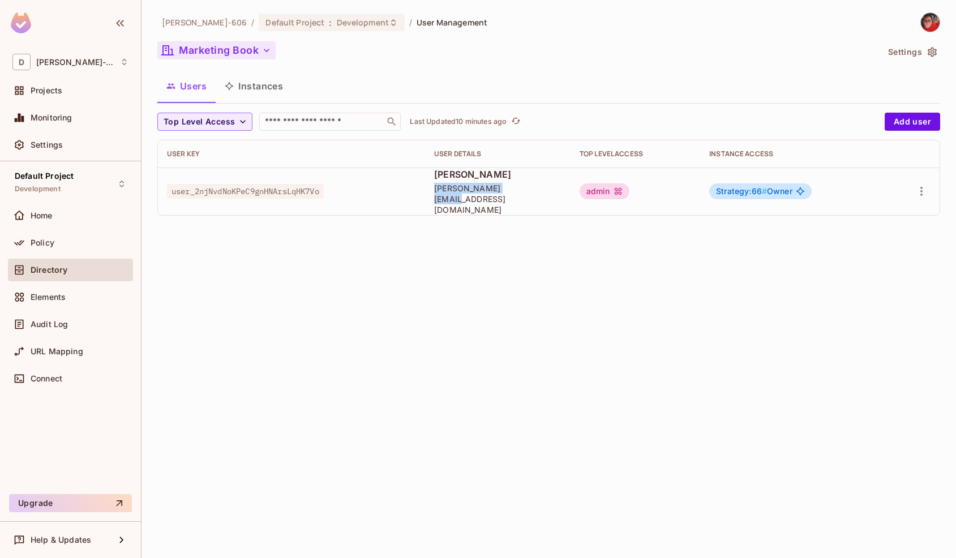
drag, startPoint x: 523, startPoint y: 191, endPoint x: 436, endPoint y: 197, distance: 87.4
click at [436, 197] on td "[PERSON_NAME] [PERSON_NAME][EMAIL_ADDRESS][DOMAIN_NAME]" at bounding box center [497, 191] width 145 height 48
click at [424, 242] on div "[PERSON_NAME]-606 / Default Project : Development / User Management Marketing B…" at bounding box center [548, 279] width 814 height 558
click at [95, 243] on div "Policy" at bounding box center [80, 242] width 98 height 9
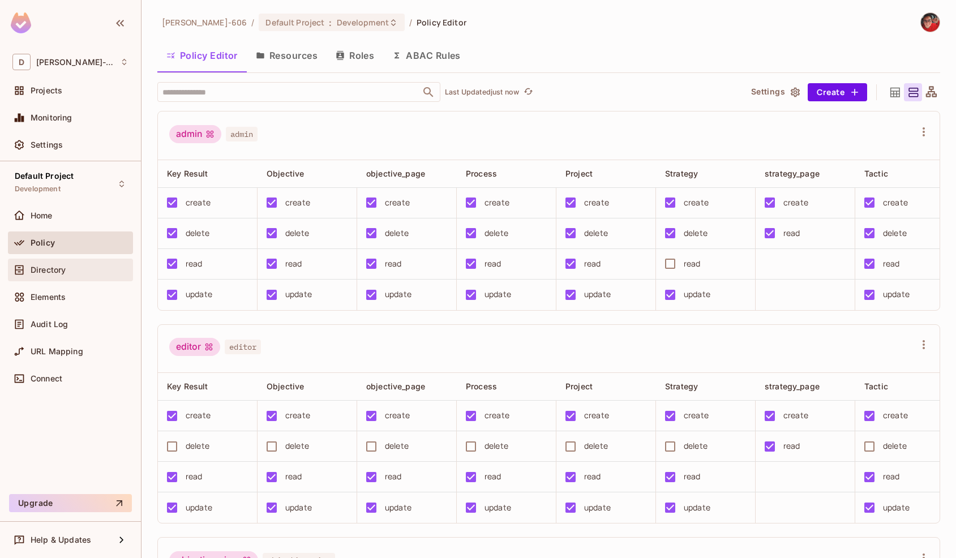
click at [78, 265] on div "Directory" at bounding box center [80, 269] width 98 height 9
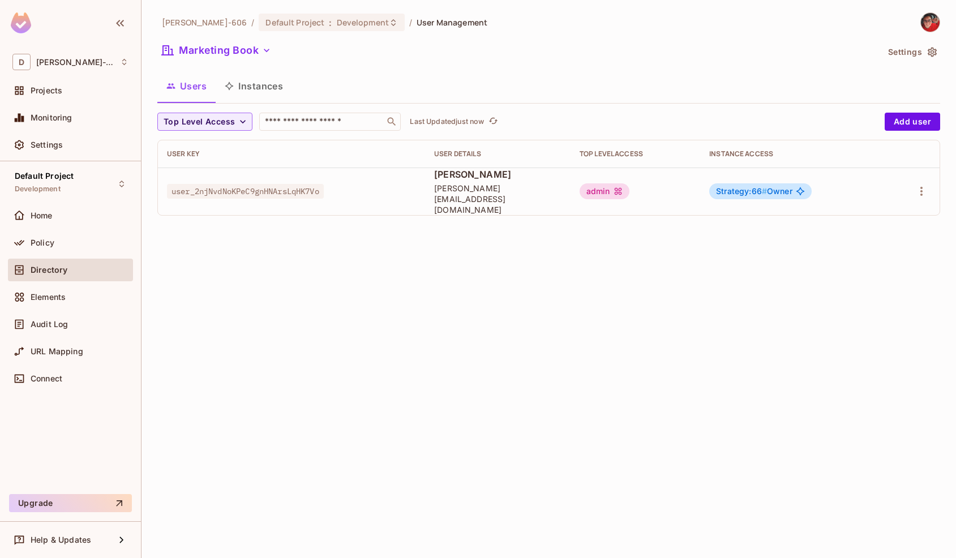
click at [260, 84] on button "Instances" at bounding box center [254, 86] width 76 height 28
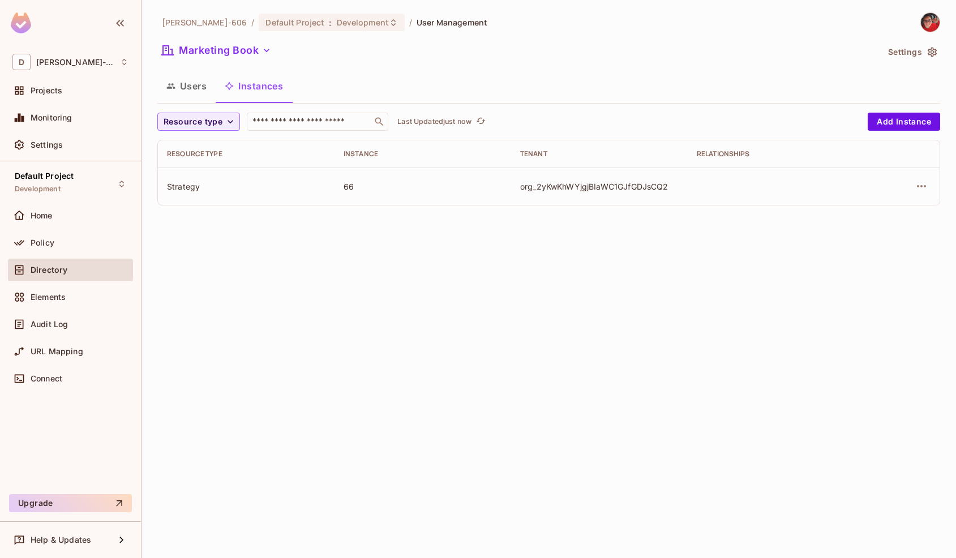
click at [185, 89] on button "Users" at bounding box center [186, 86] width 58 height 28
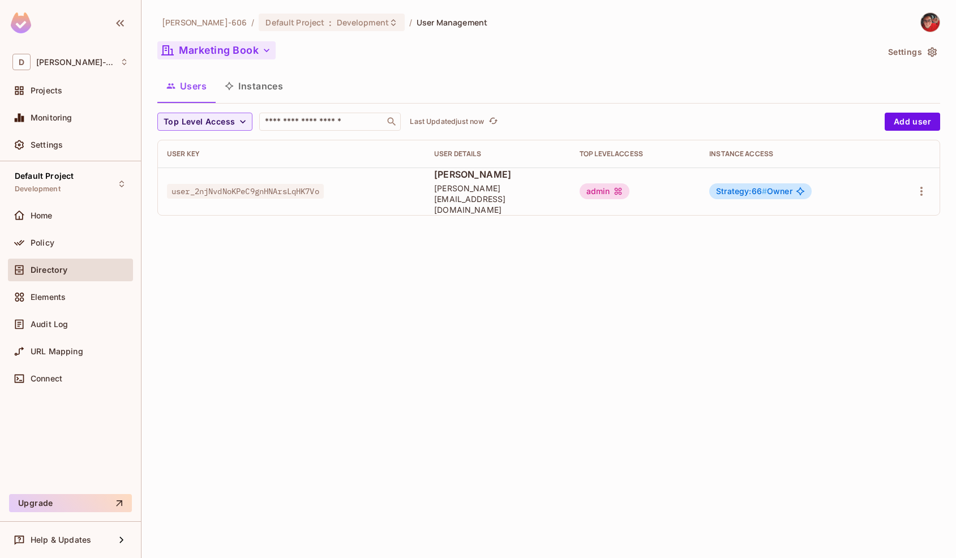
click at [261, 45] on icon "button" at bounding box center [266, 50] width 11 height 11
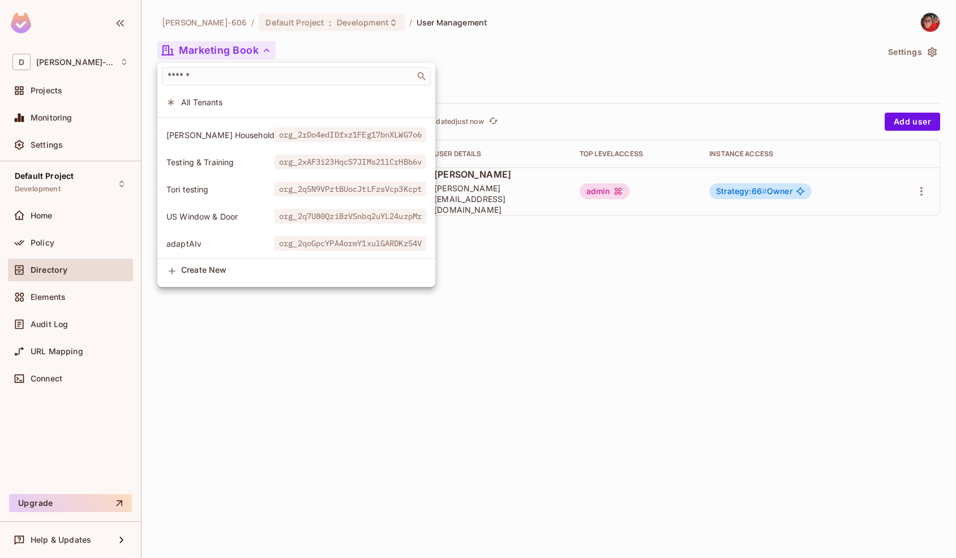
scroll to position [185, 0]
click at [316, 368] on div at bounding box center [478, 279] width 956 height 558
